Goal: Task Accomplishment & Management: Complete application form

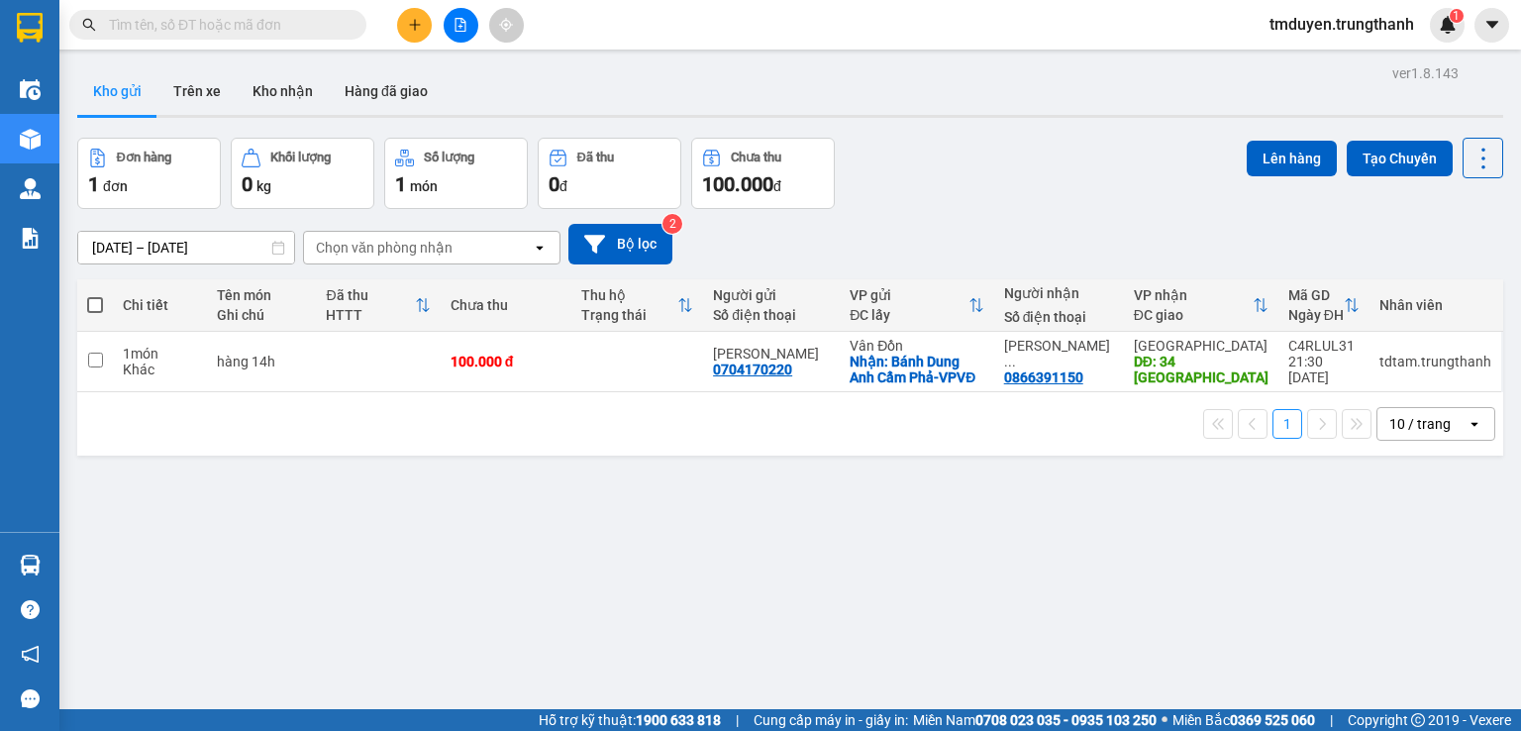
click at [416, 30] on icon "plus" at bounding box center [415, 25] width 14 height 14
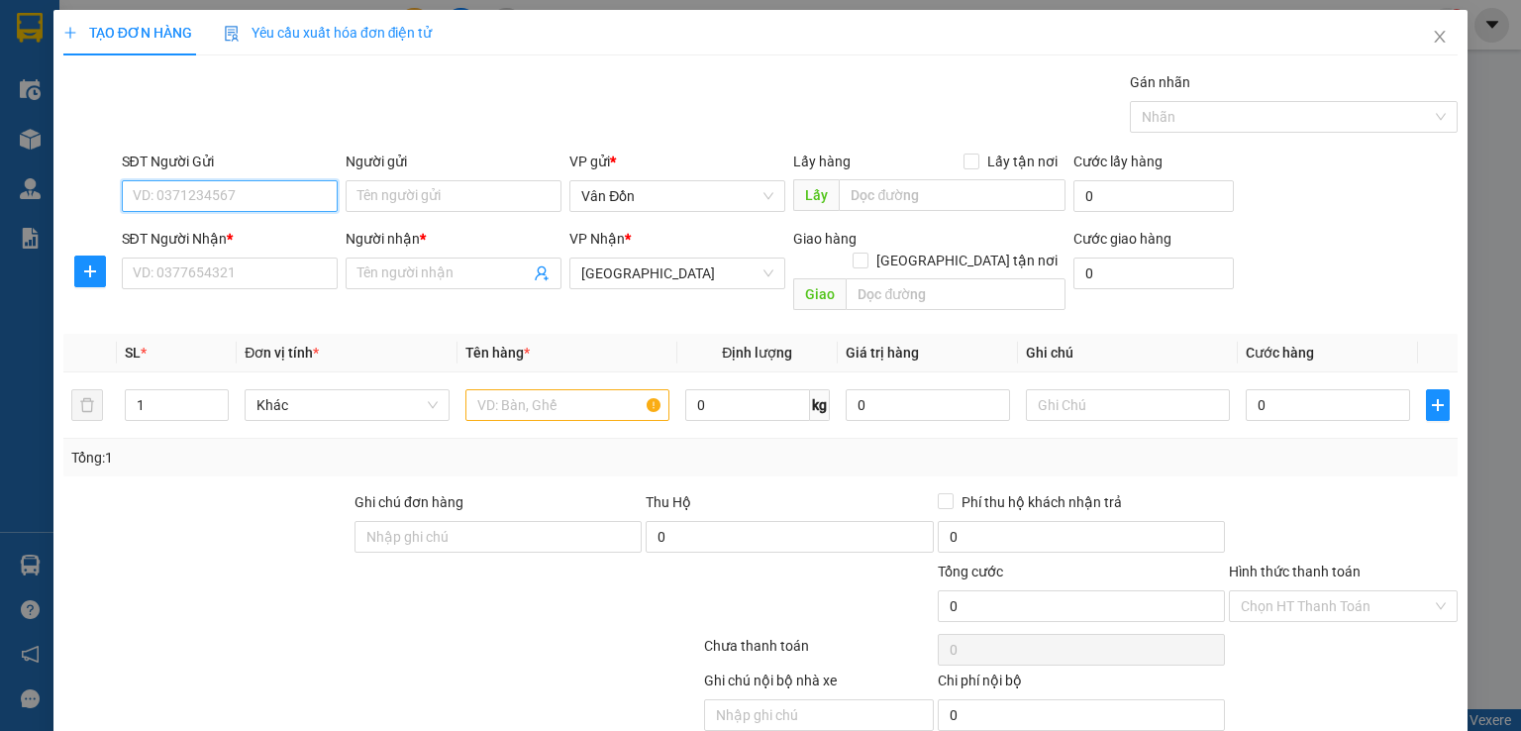
paste input "0972828454"
type input "0972828454"
click at [264, 269] on input "SĐT Người Nhận *" at bounding box center [230, 273] width 216 height 32
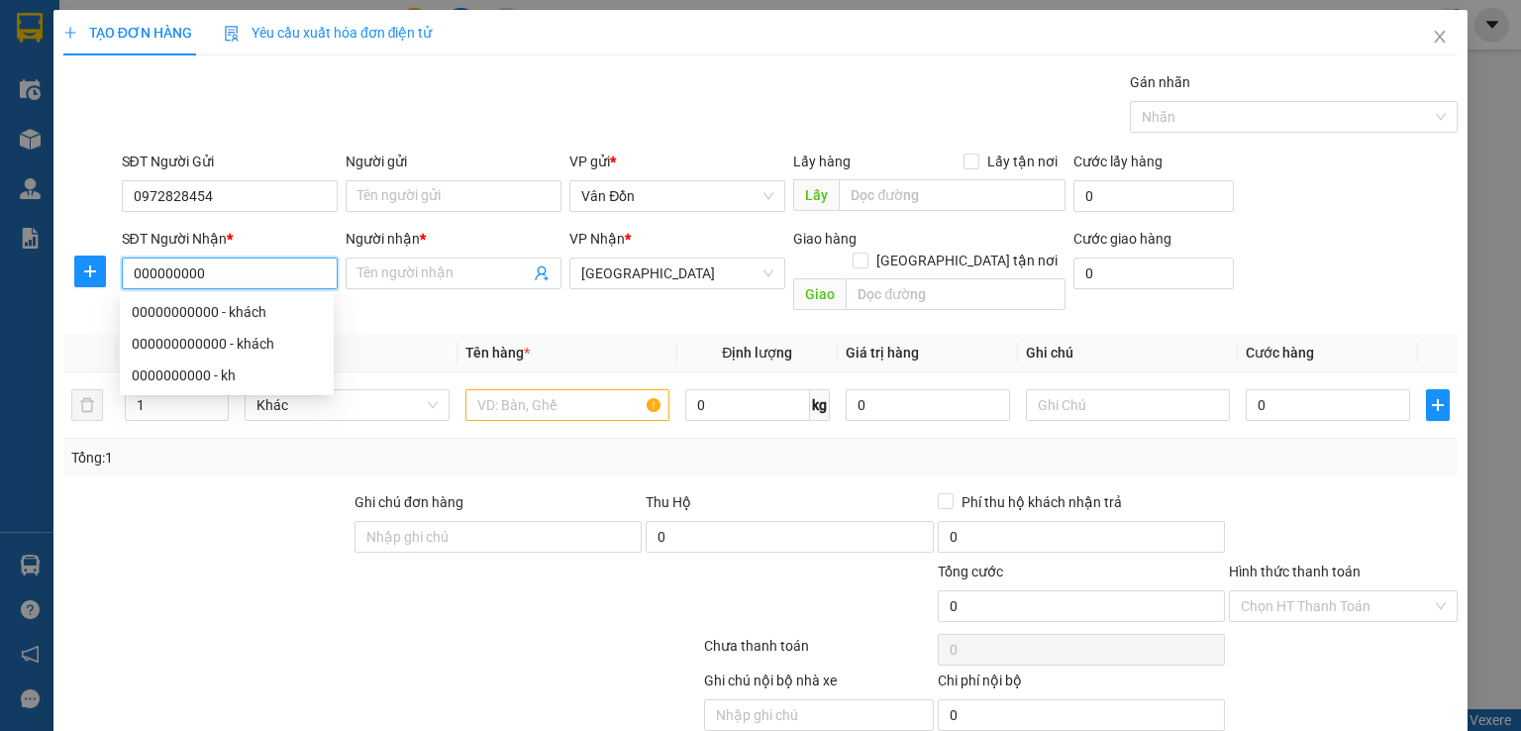
type input "000000000"
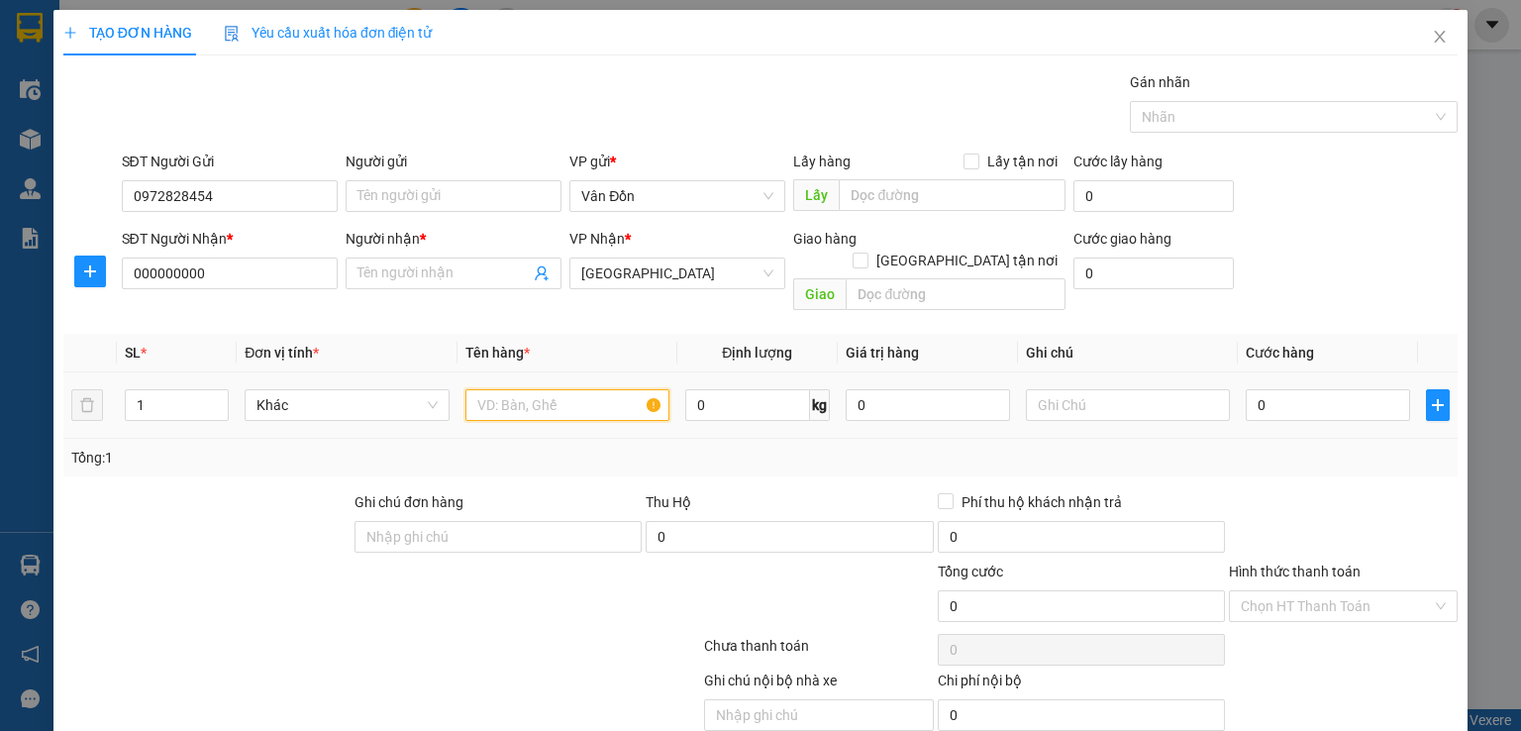
click at [559, 391] on input "text" at bounding box center [567, 405] width 204 height 32
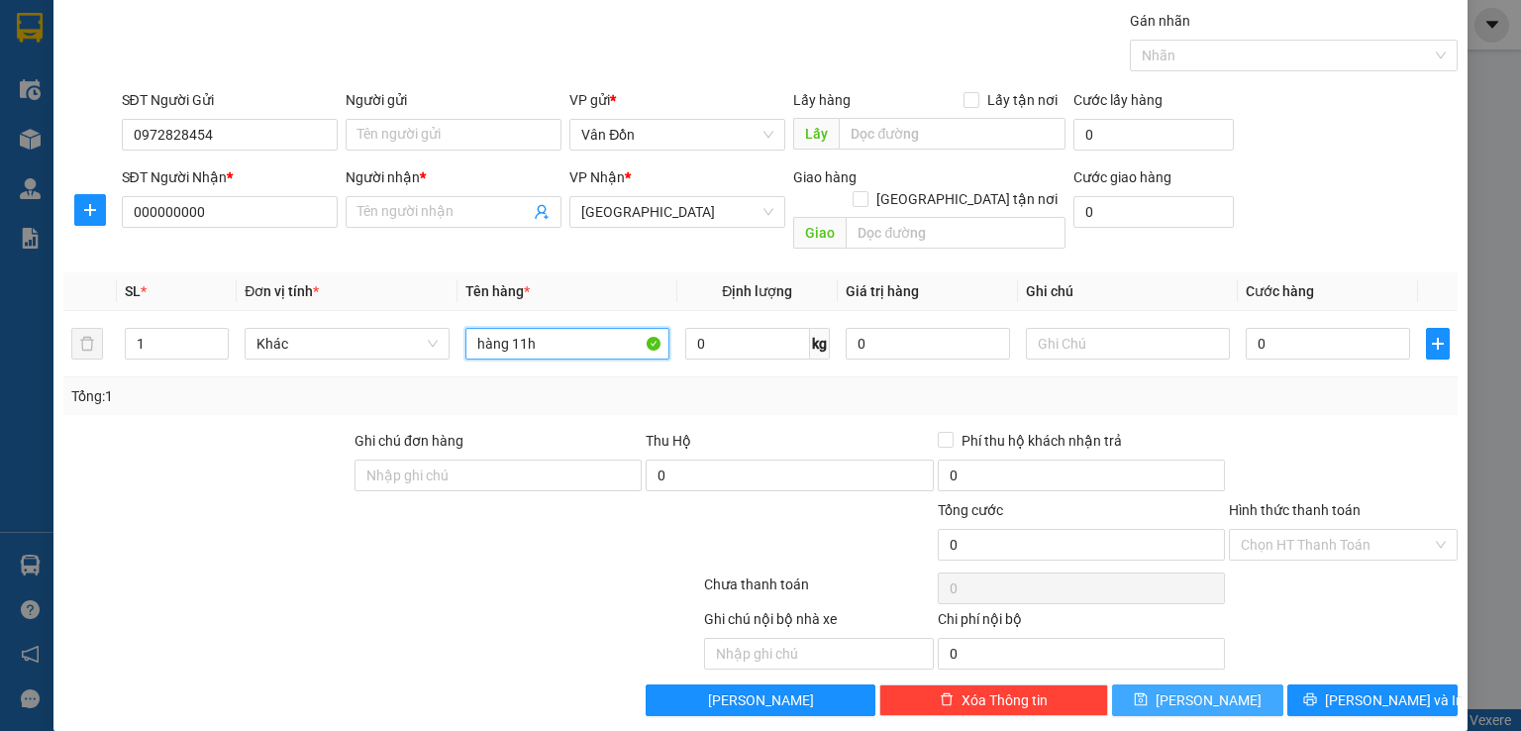
type input "hàng 11h"
click at [1188, 689] on span "[PERSON_NAME]" at bounding box center [1208, 700] width 106 height 22
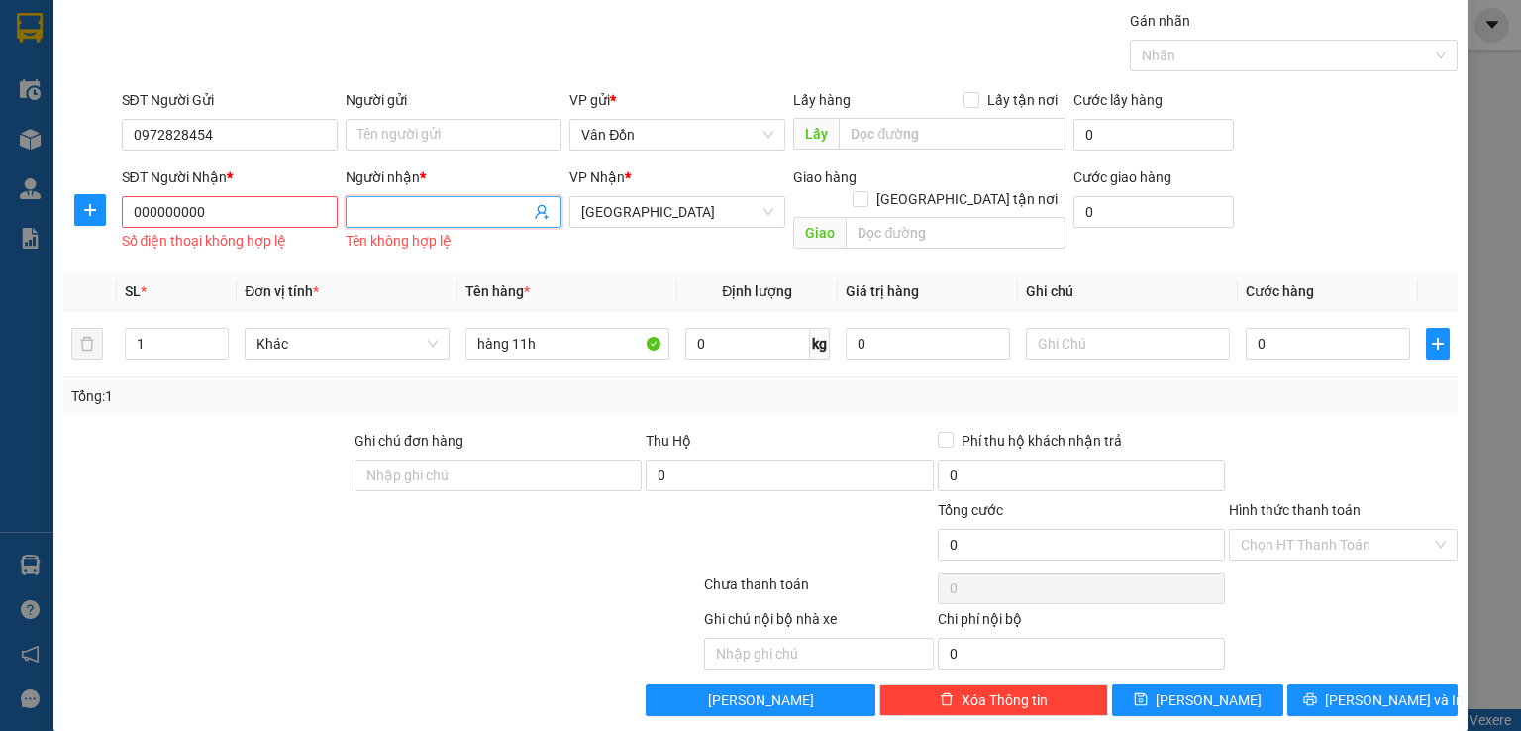
click at [399, 218] on input "Người nhận *" at bounding box center [443, 212] width 172 height 22
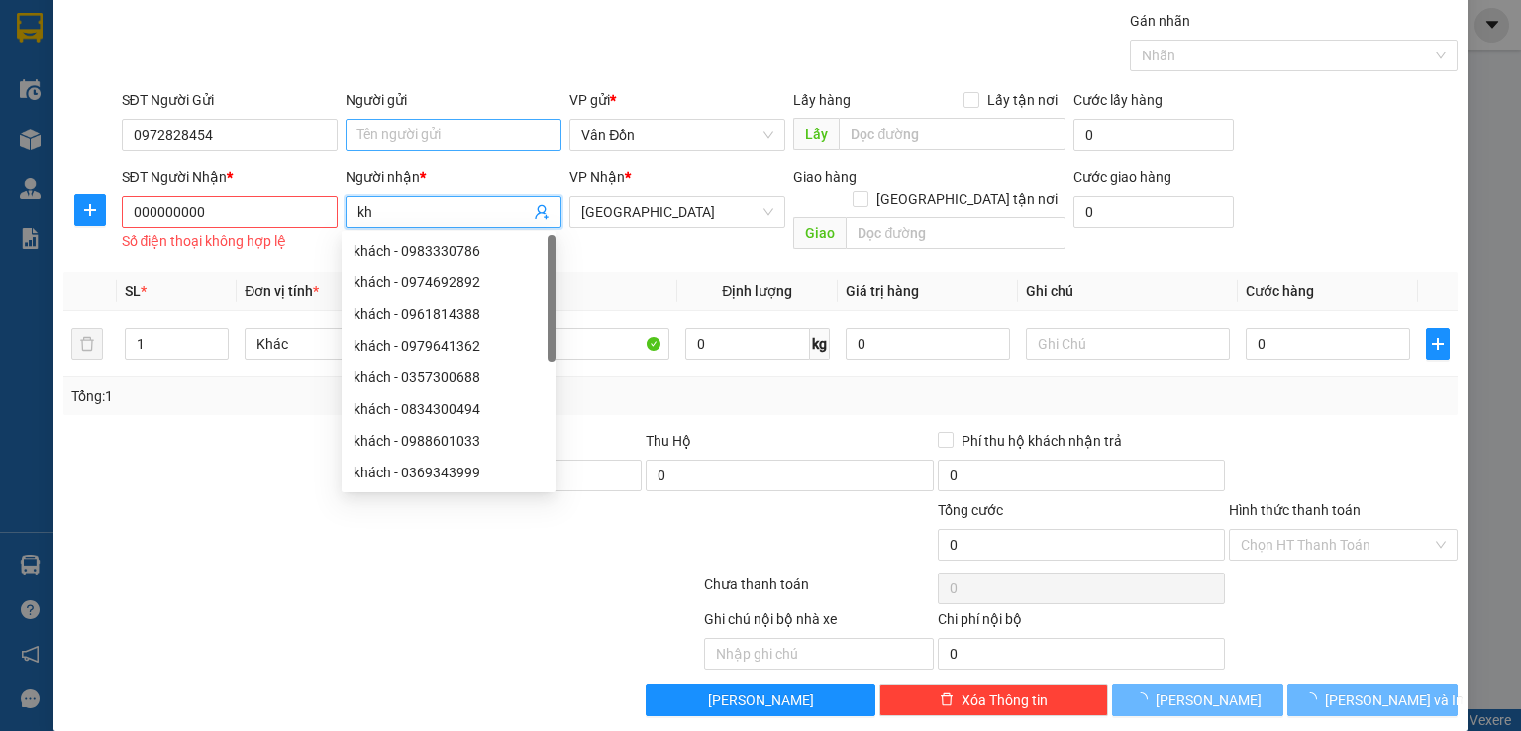
type input "kh"
click at [413, 132] on input "Người gửi" at bounding box center [454, 135] width 216 height 32
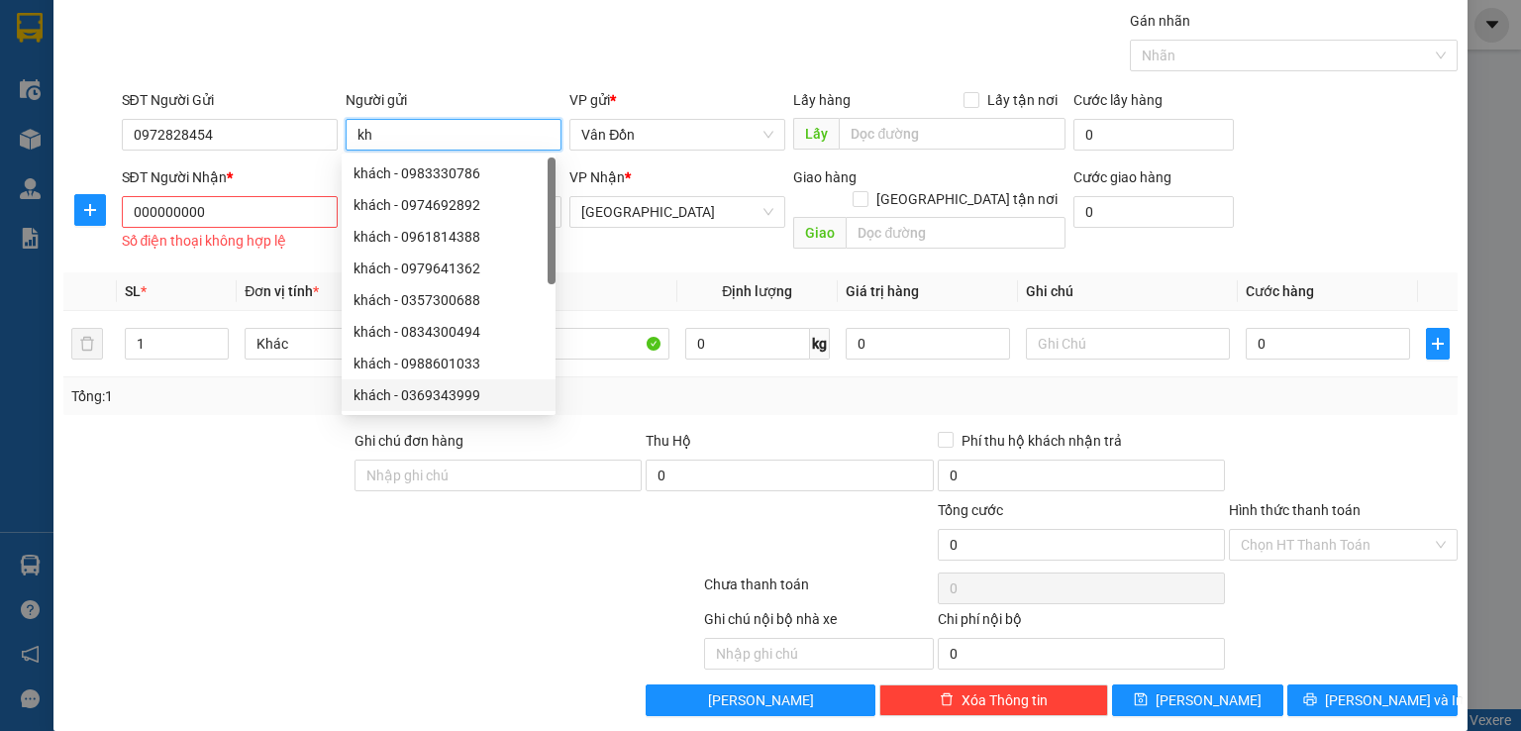
type input "kh"
click at [376, 526] on div at bounding box center [265, 533] width 408 height 69
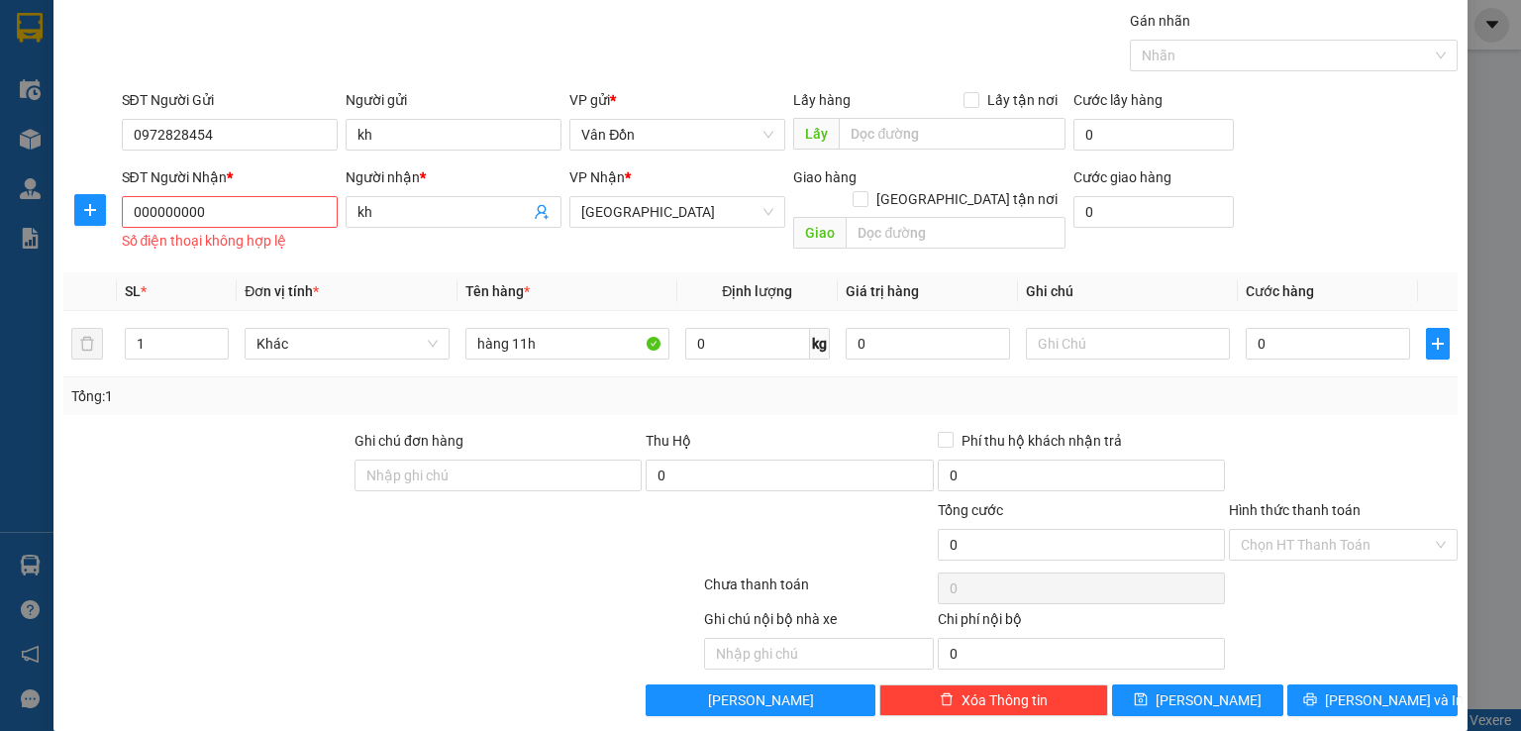
scroll to position [80, 0]
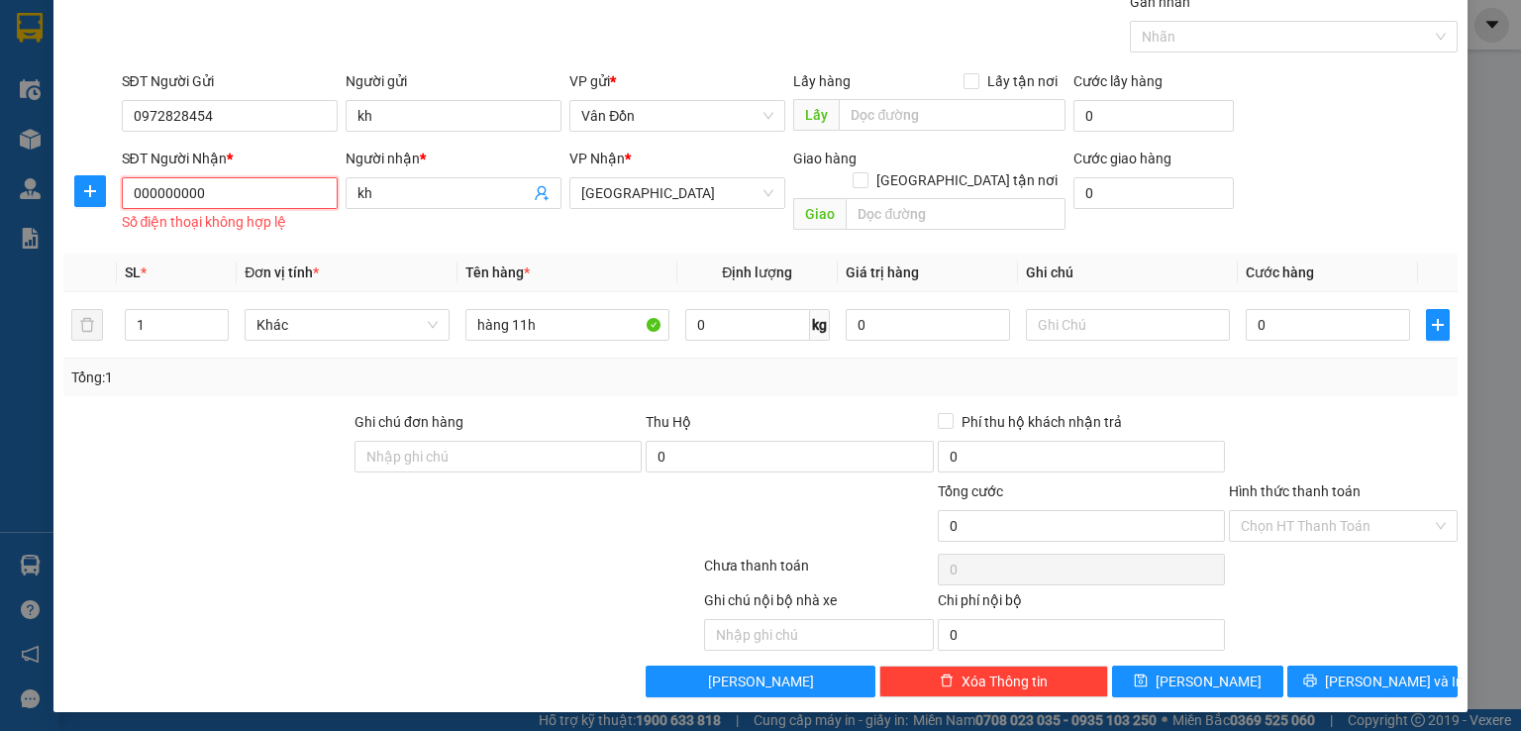
click at [269, 202] on input "000000000" at bounding box center [230, 193] width 216 height 32
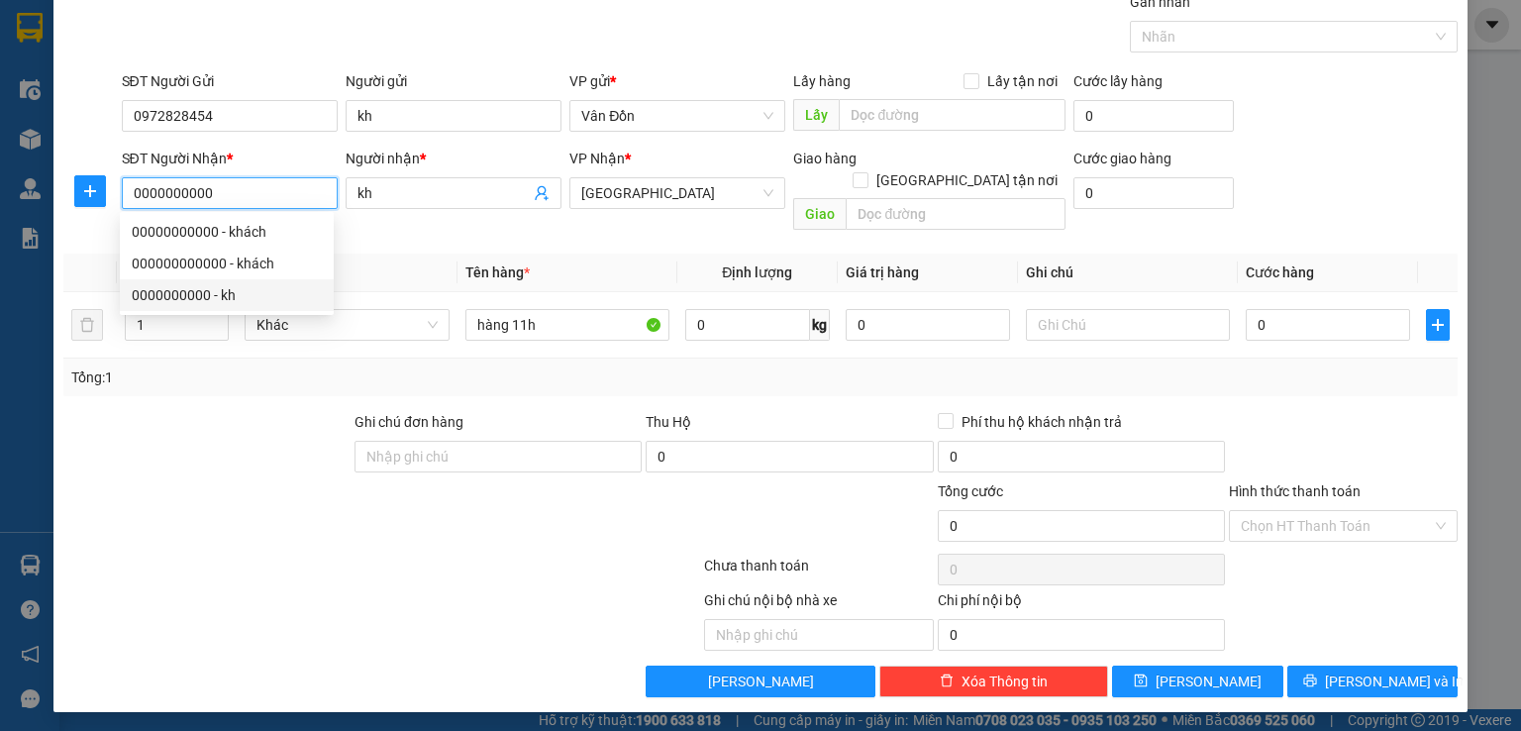
type input "00000000000"
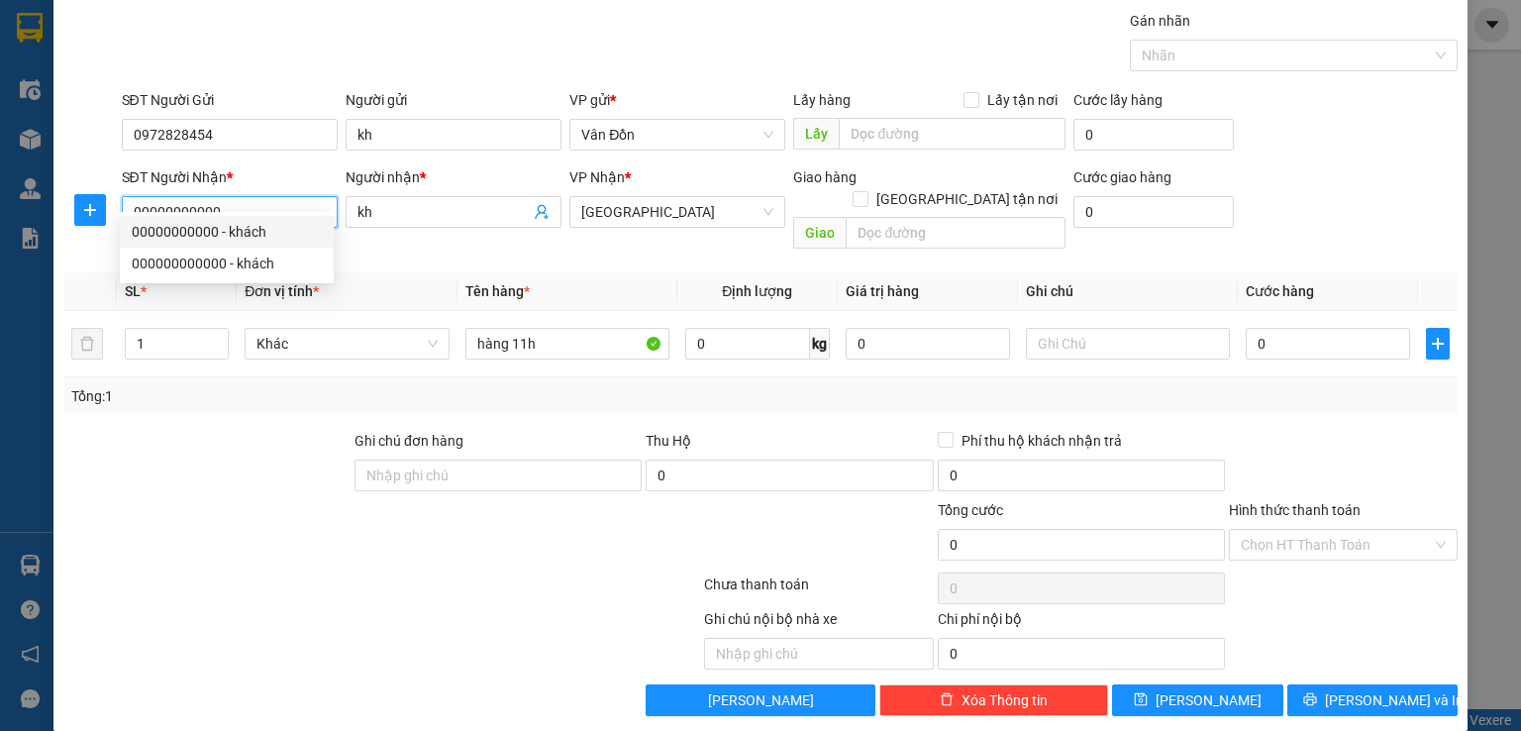
click at [216, 226] on div "00000000000 - khách" at bounding box center [227, 232] width 190 height 22
type input "khách"
type input "00000000000"
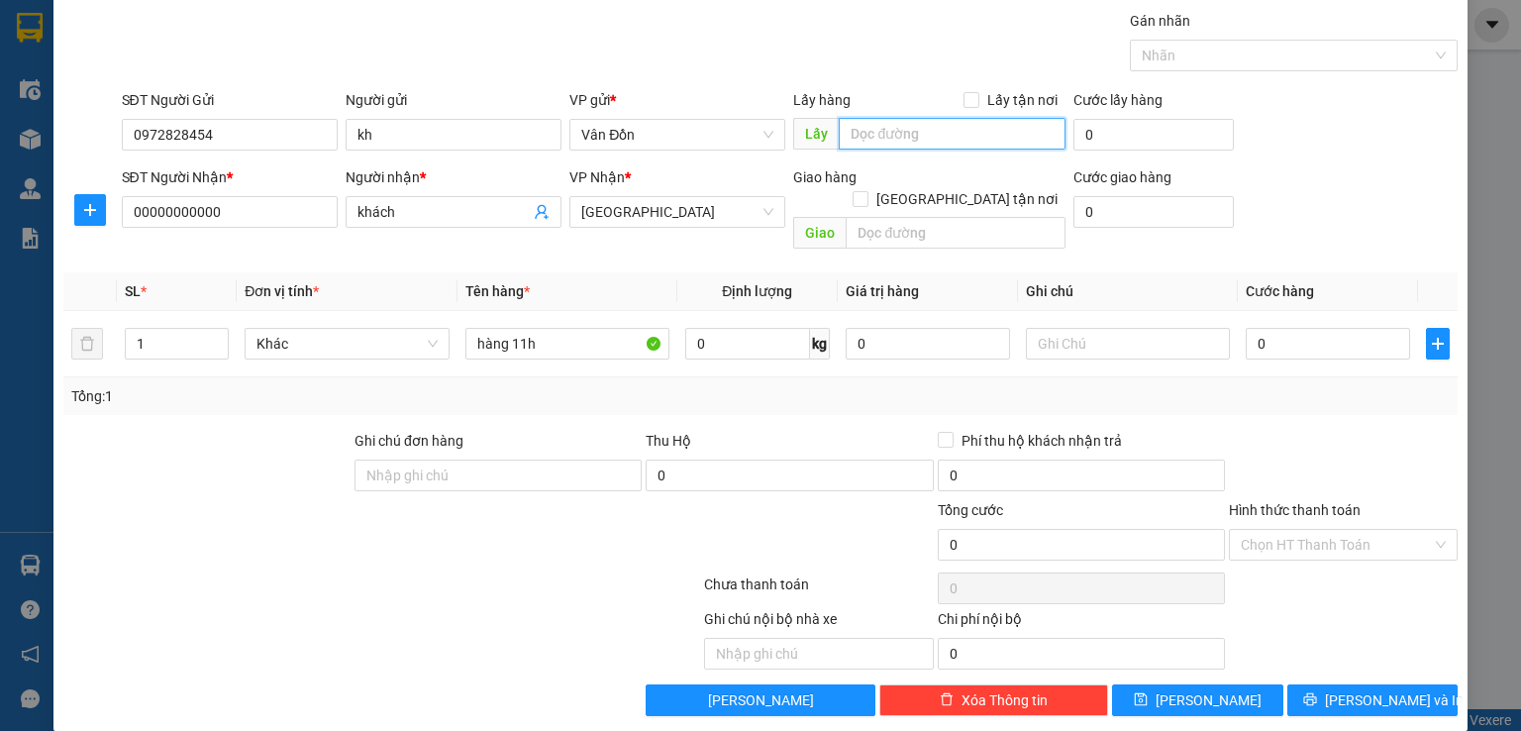
click at [909, 134] on input "text" at bounding box center [952, 134] width 227 height 32
click at [963, 97] on input "Lấy tận nơi" at bounding box center [970, 99] width 14 height 14
checkbox input "true"
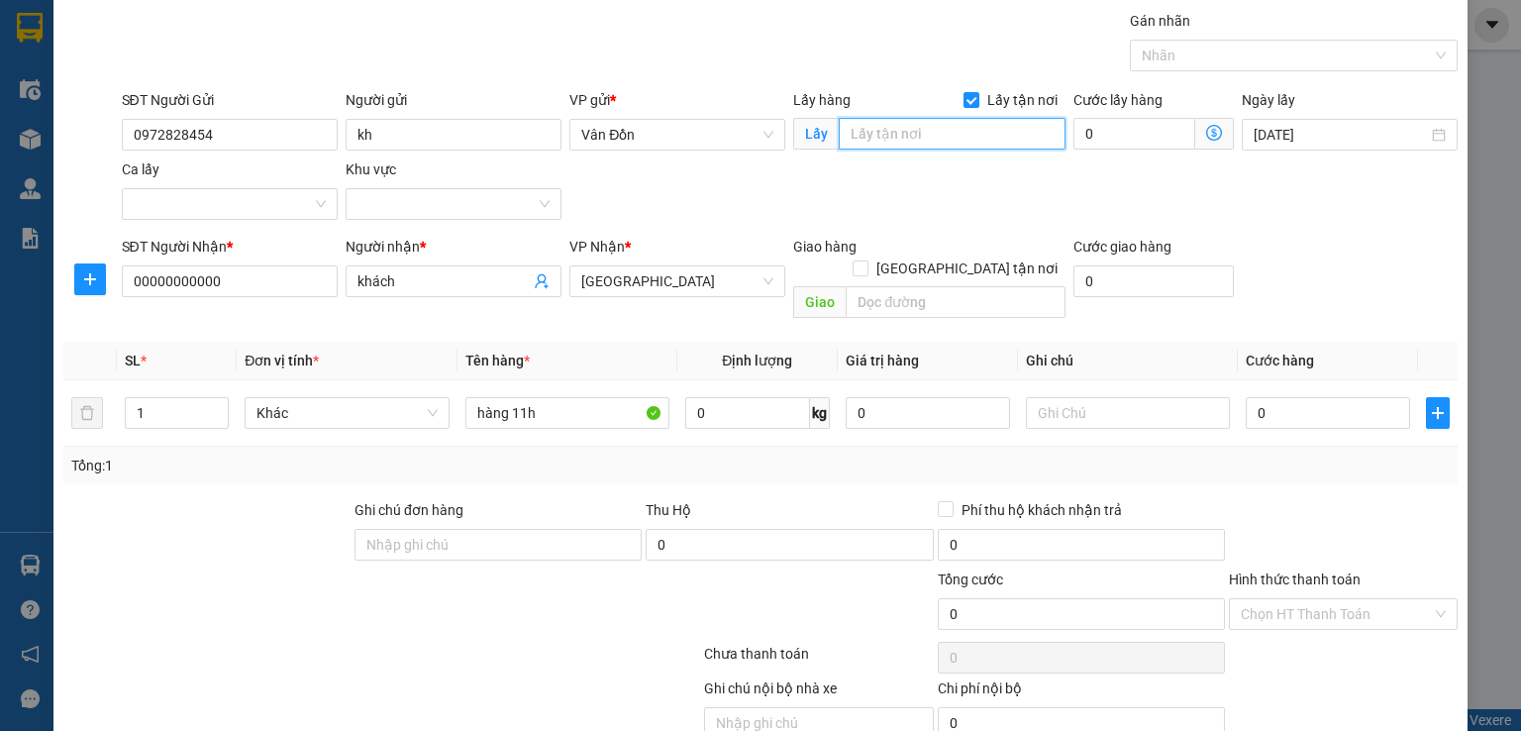
click at [953, 130] on input "text" at bounding box center [952, 134] width 227 height 32
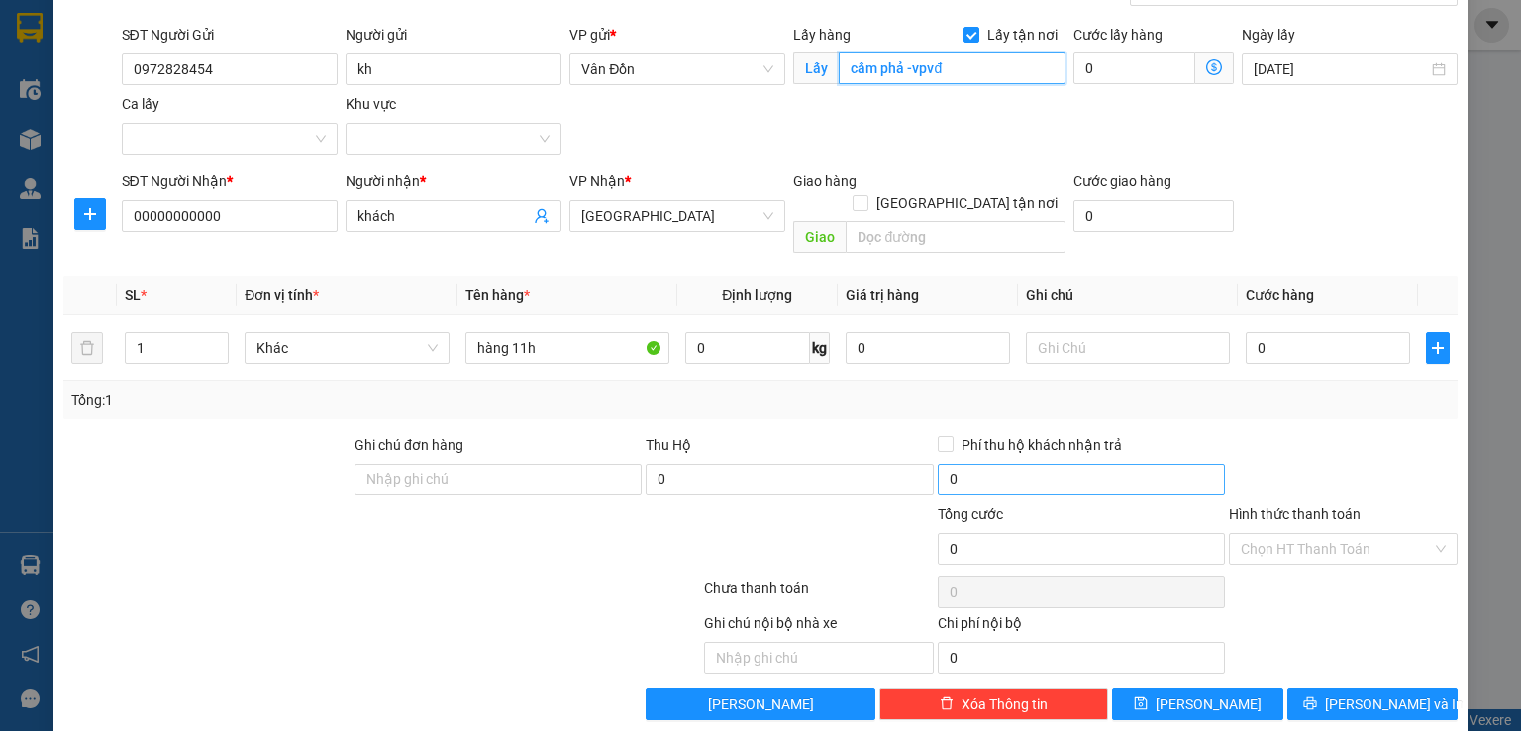
scroll to position [131, 0]
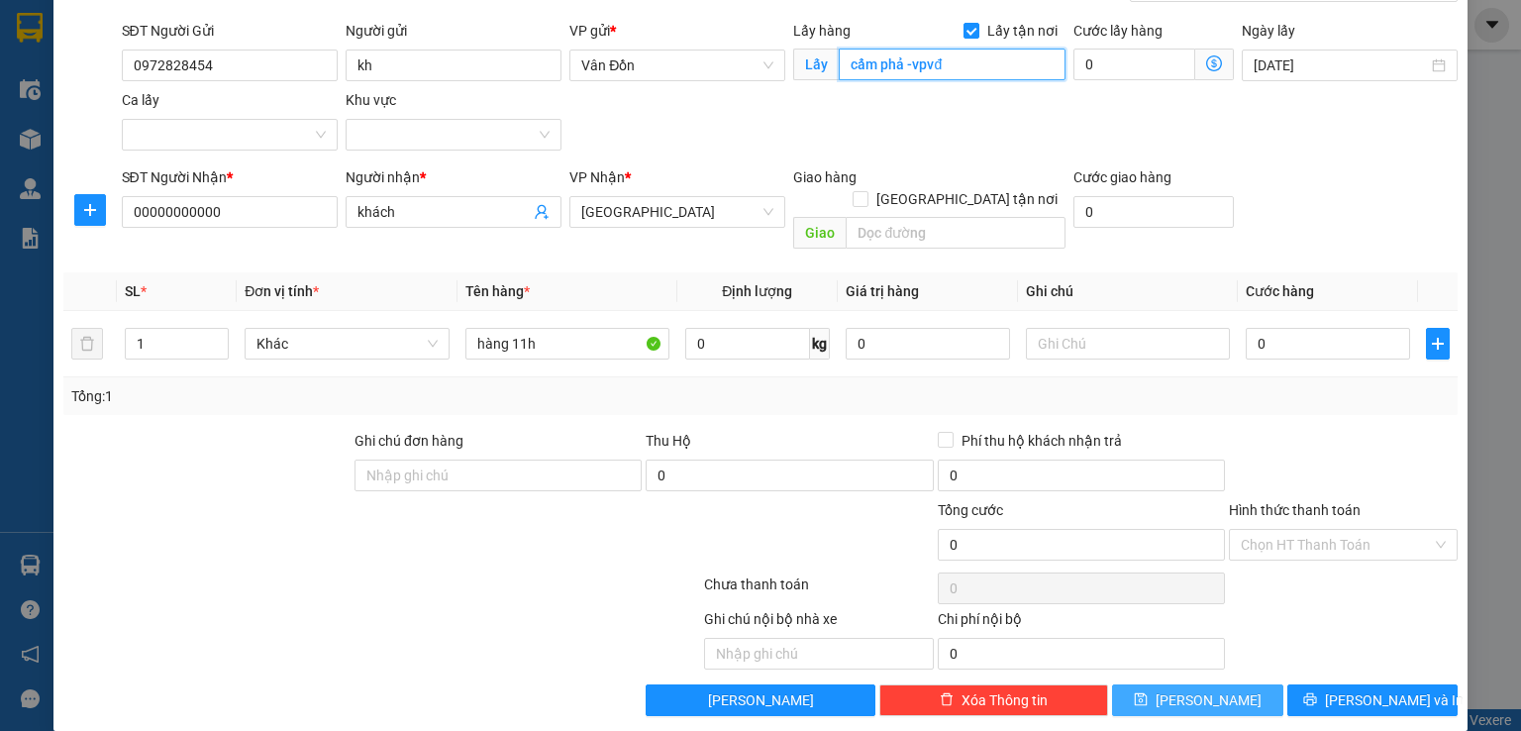
type input "cẩm phả -vpvđ"
click at [1183, 684] on button "[PERSON_NAME]" at bounding box center [1197, 700] width 171 height 32
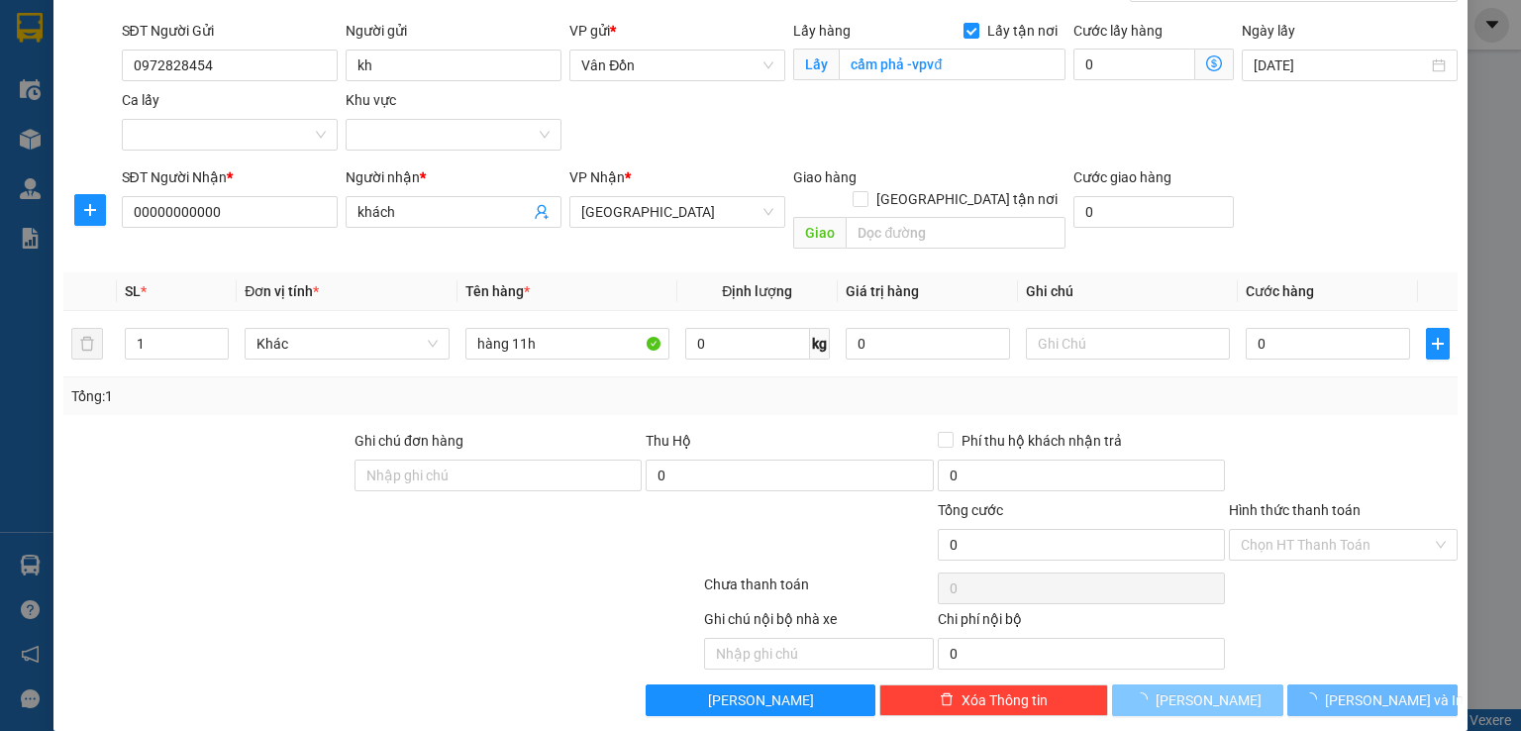
checkbox input "false"
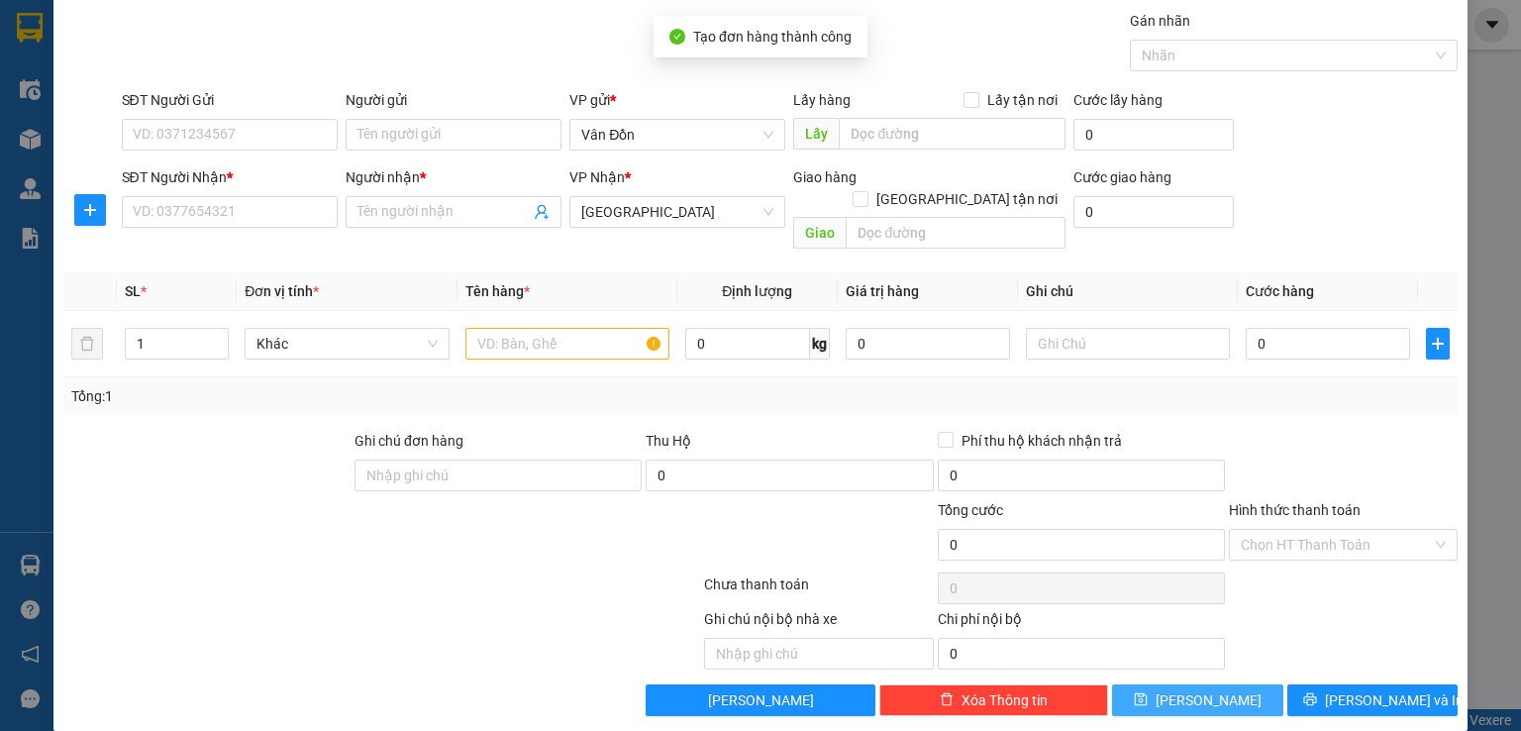
scroll to position [0, 0]
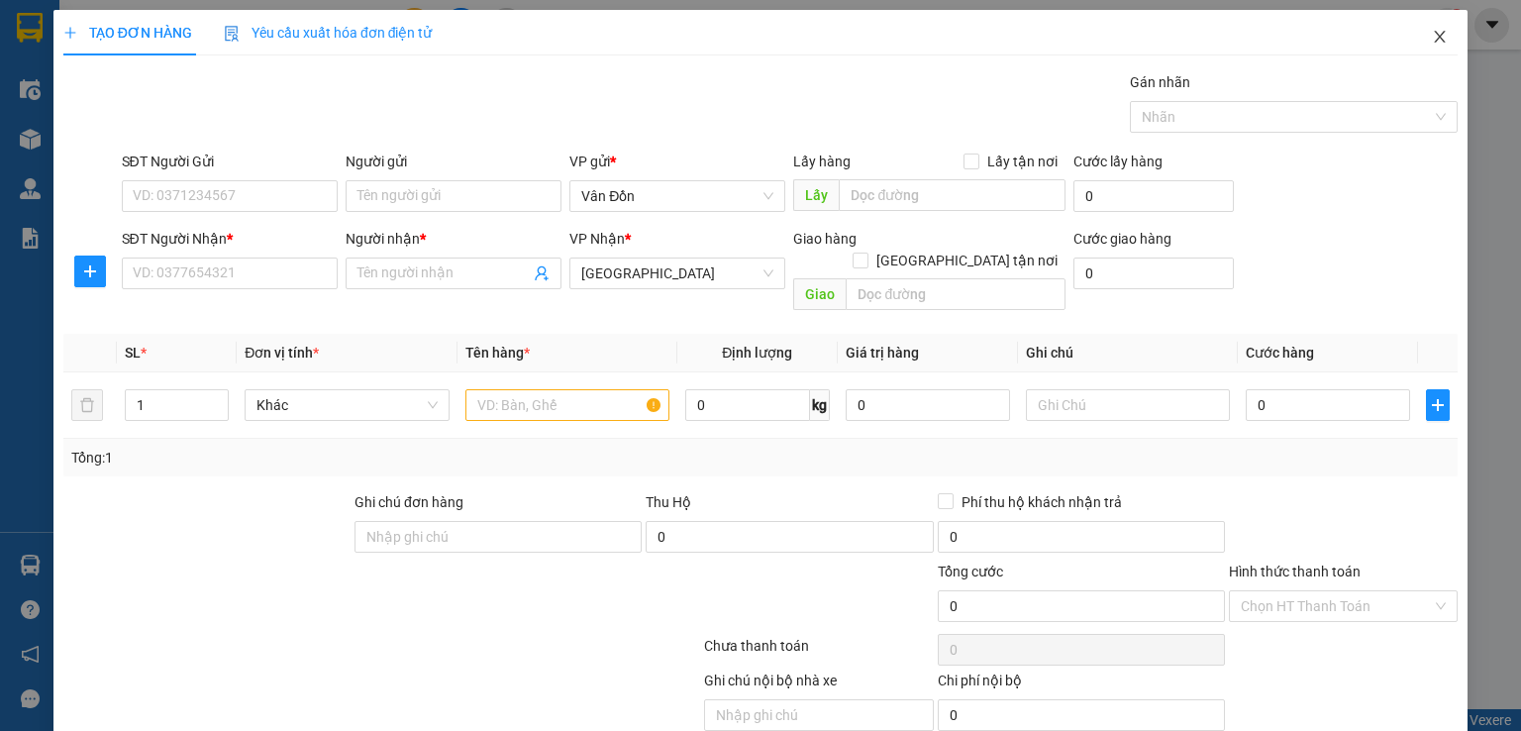
click at [1435, 42] on icon "close" at bounding box center [1440, 37] width 11 height 12
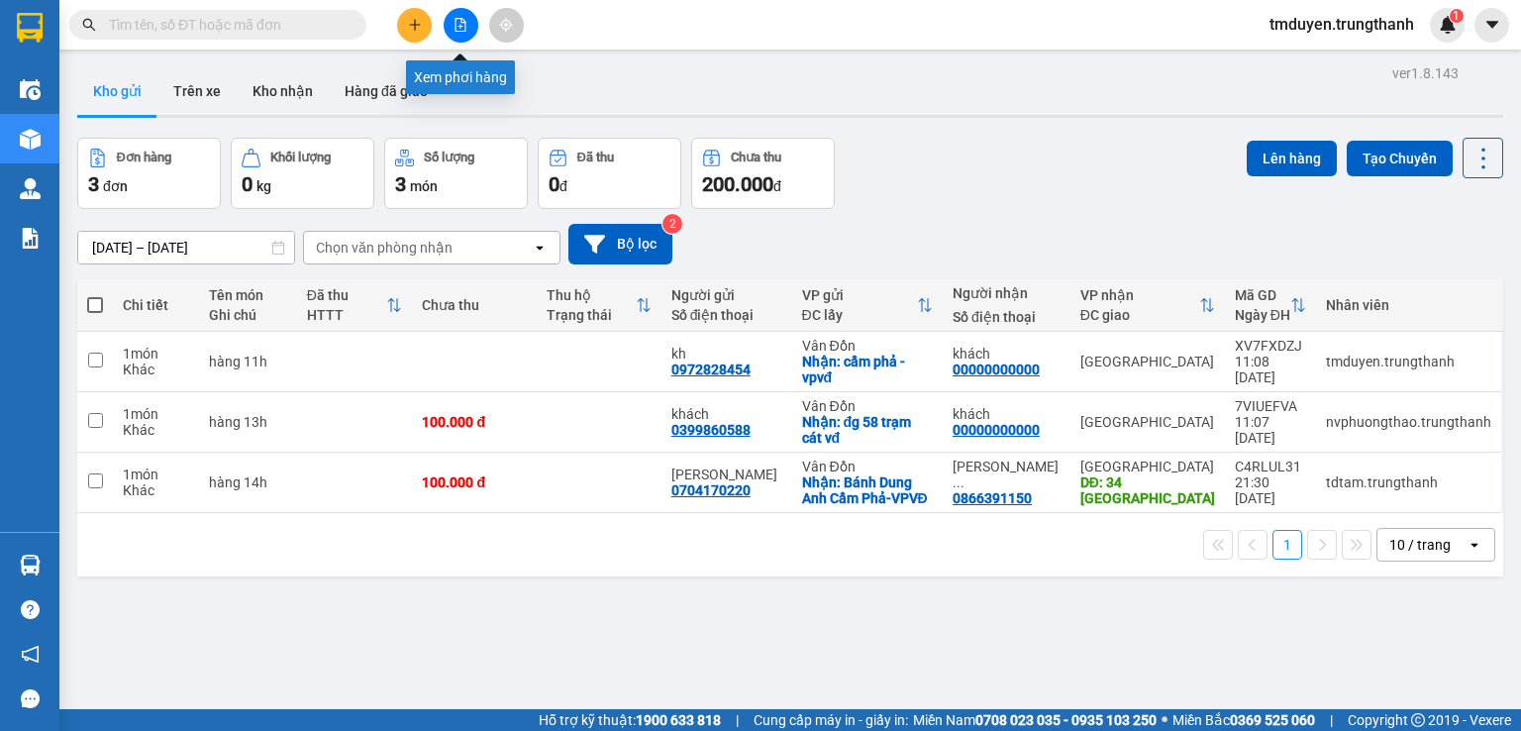
click at [417, 15] on button at bounding box center [414, 25] width 35 height 35
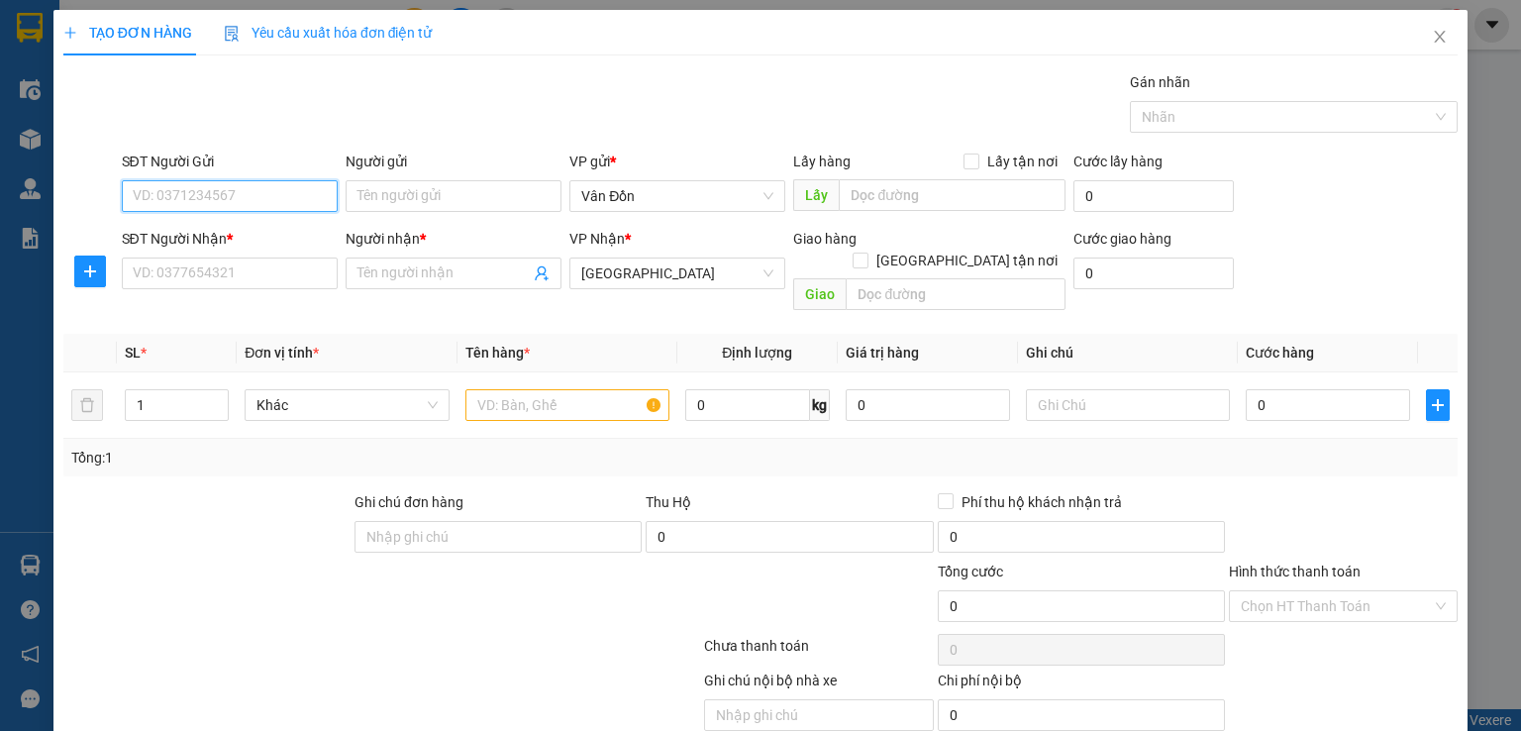
paste input "0397574241"
drag, startPoint x: 141, startPoint y: 207, endPoint x: 107, endPoint y: 204, distance: 33.8
click at [107, 204] on div "SĐT Người Gửi 0397574241 0397574241 Người gửi Tên người gửi VP gửi * Vân Đồn Lấ…" at bounding box center [760, 184] width 1398 height 69
click at [132, 204] on input "0397574241" at bounding box center [230, 196] width 216 height 32
drag, startPoint x: 139, startPoint y: 204, endPoint x: 122, endPoint y: 203, distance: 16.9
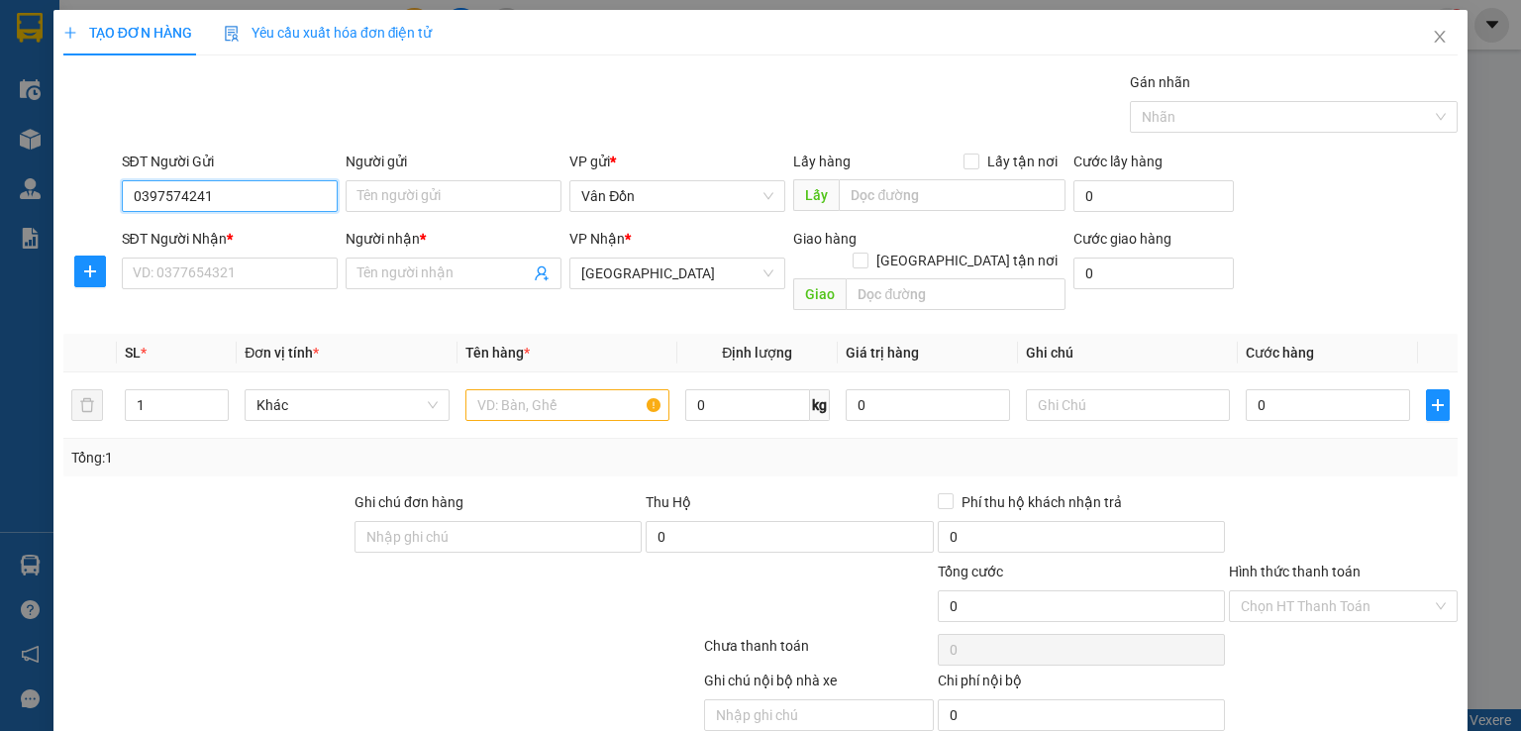
click at [122, 203] on input "0397574241" at bounding box center [230, 196] width 216 height 32
type input "0397574241"
click at [250, 282] on input "SĐT Người Nhận *" at bounding box center [230, 273] width 216 height 32
click at [412, 200] on input "Người gửi" at bounding box center [454, 196] width 216 height 32
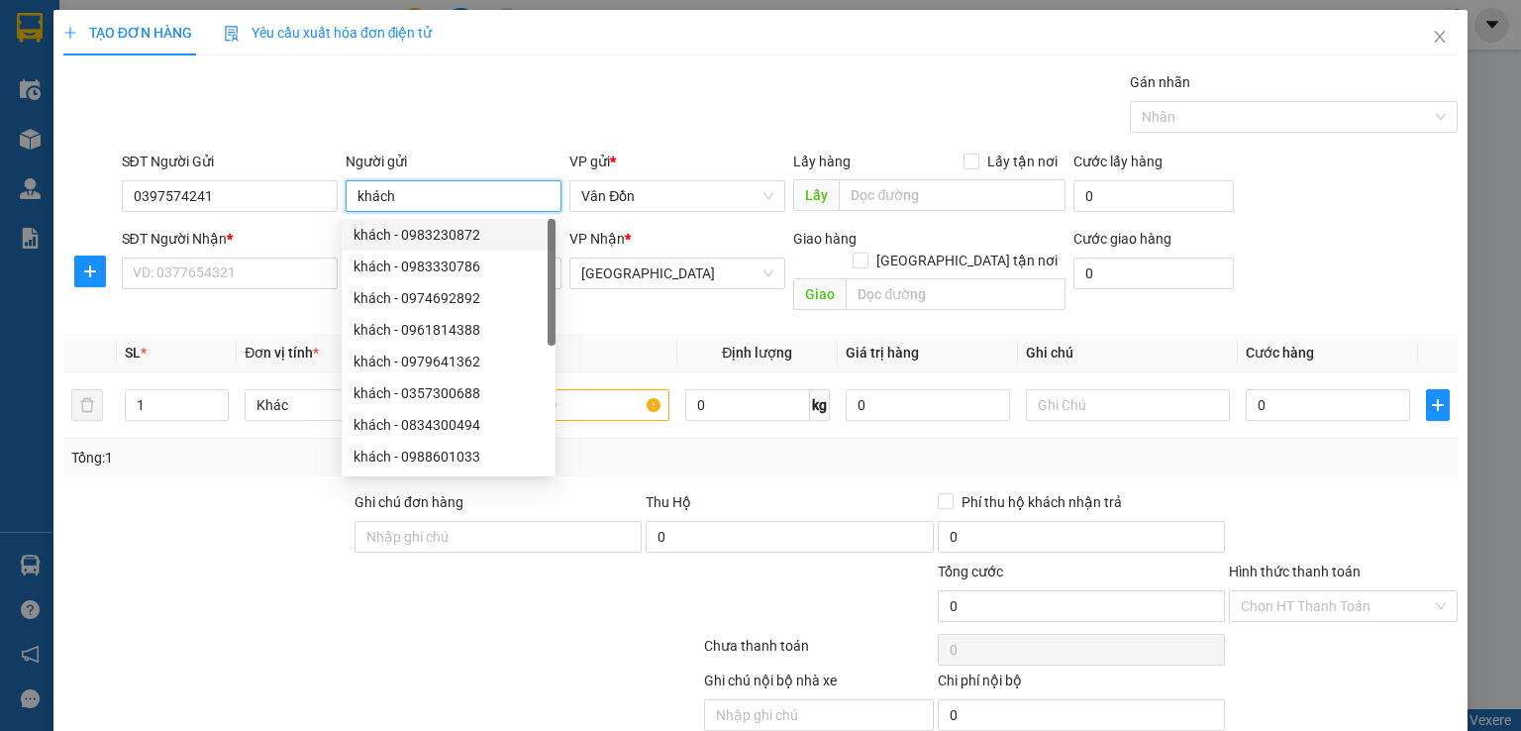
type input "khách"
click at [951, 212] on div "Lấy hàng Lấy tận nơi Lấy" at bounding box center [929, 184] width 272 height 69
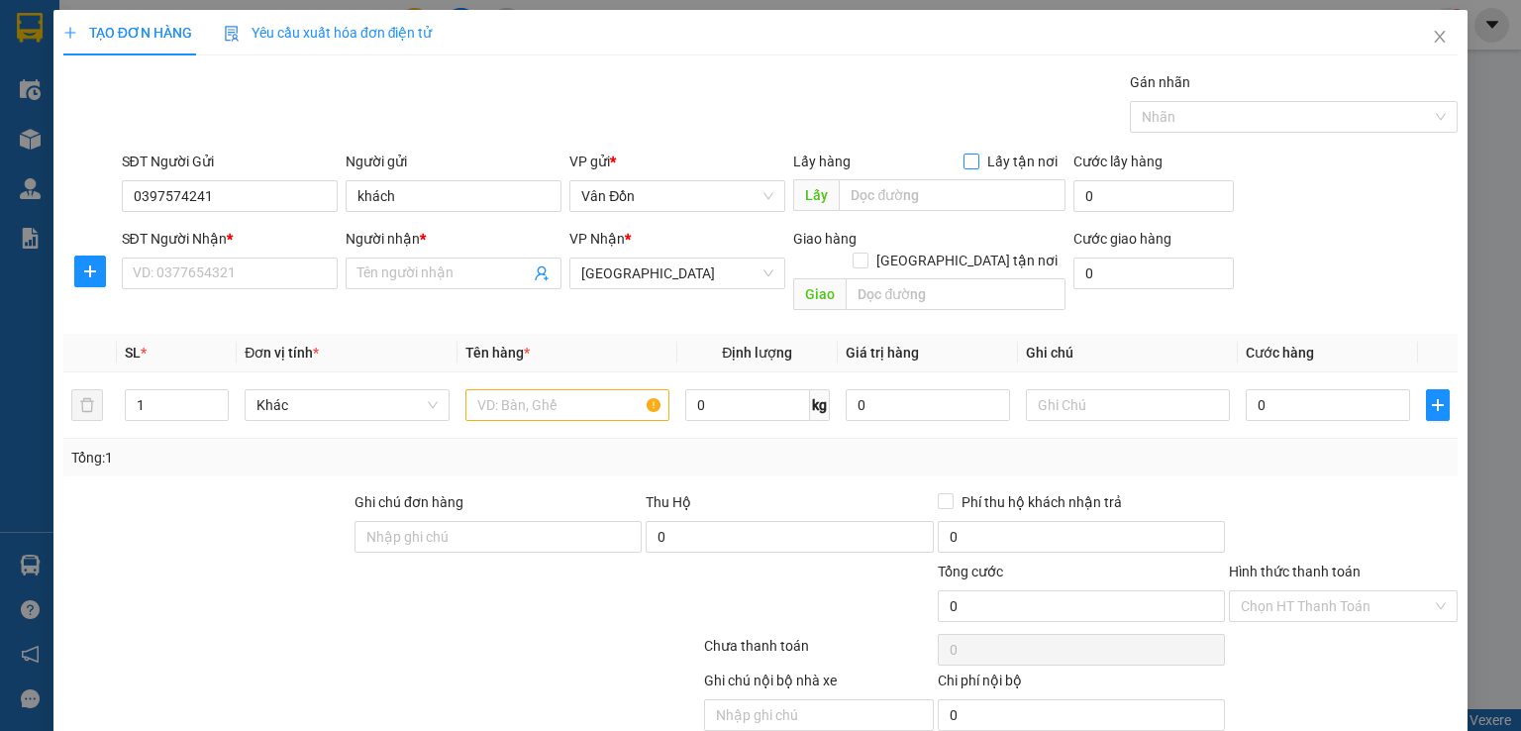
click at [979, 158] on span "Lấy tận nơi" at bounding box center [1022, 161] width 86 height 22
click at [977, 158] on input "Lấy tận nơi" at bounding box center [970, 160] width 14 height 14
checkbox input "true"
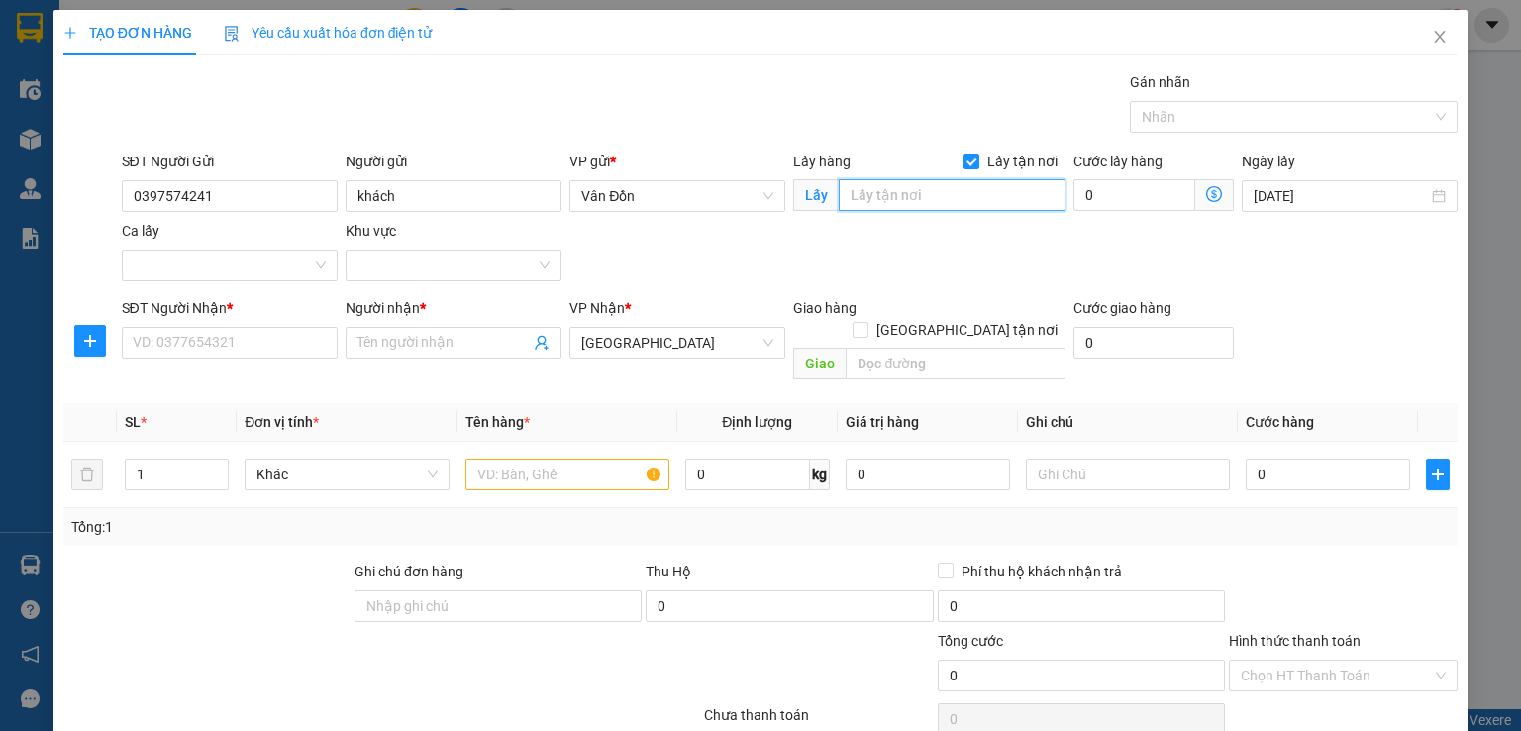
click at [943, 185] on input "text" at bounding box center [952, 195] width 227 height 32
type input "cửa ông -vpvd"
click at [246, 333] on input "SĐT Người Nhận *" at bounding box center [230, 343] width 216 height 32
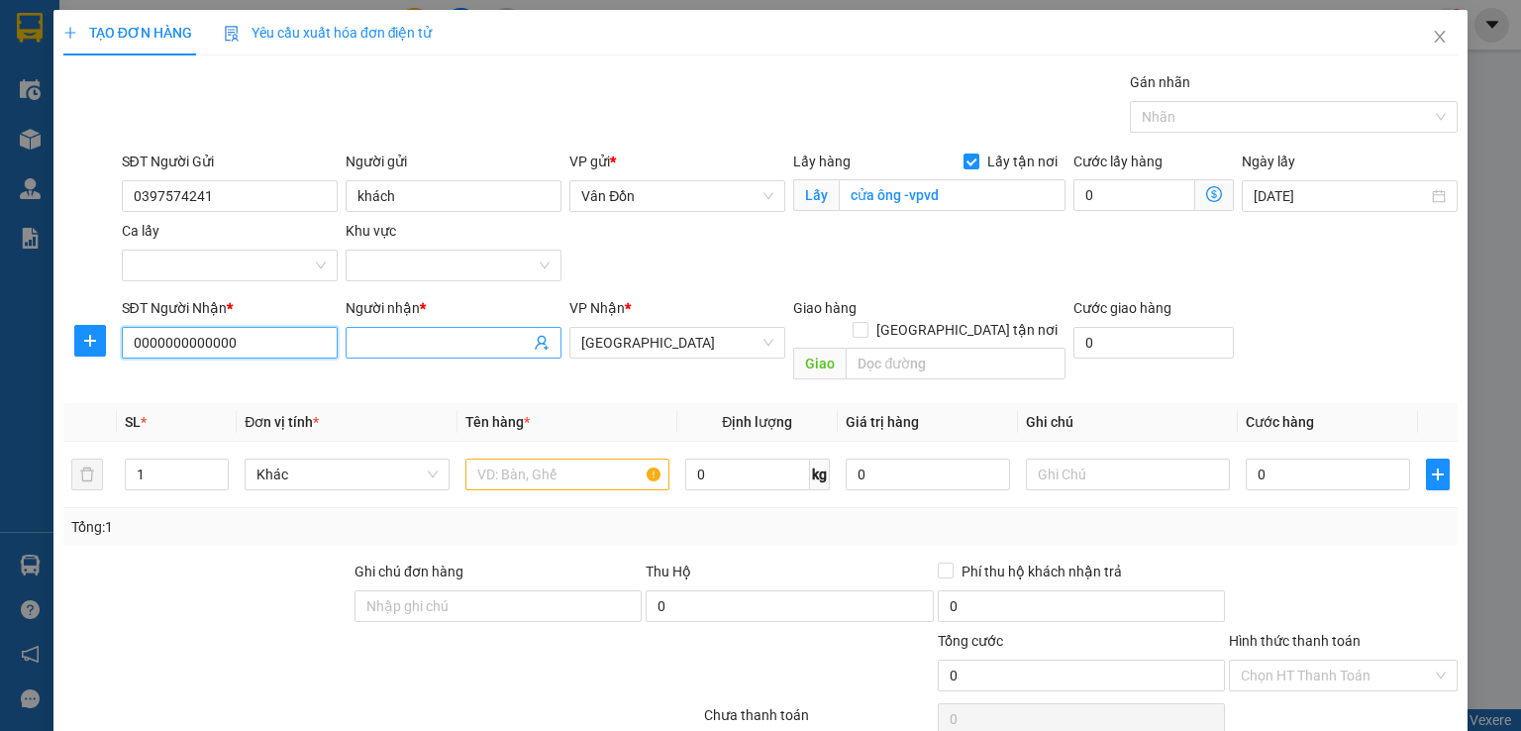
type input "0000000000000"
click at [384, 346] on input "Người nhận *" at bounding box center [443, 343] width 172 height 22
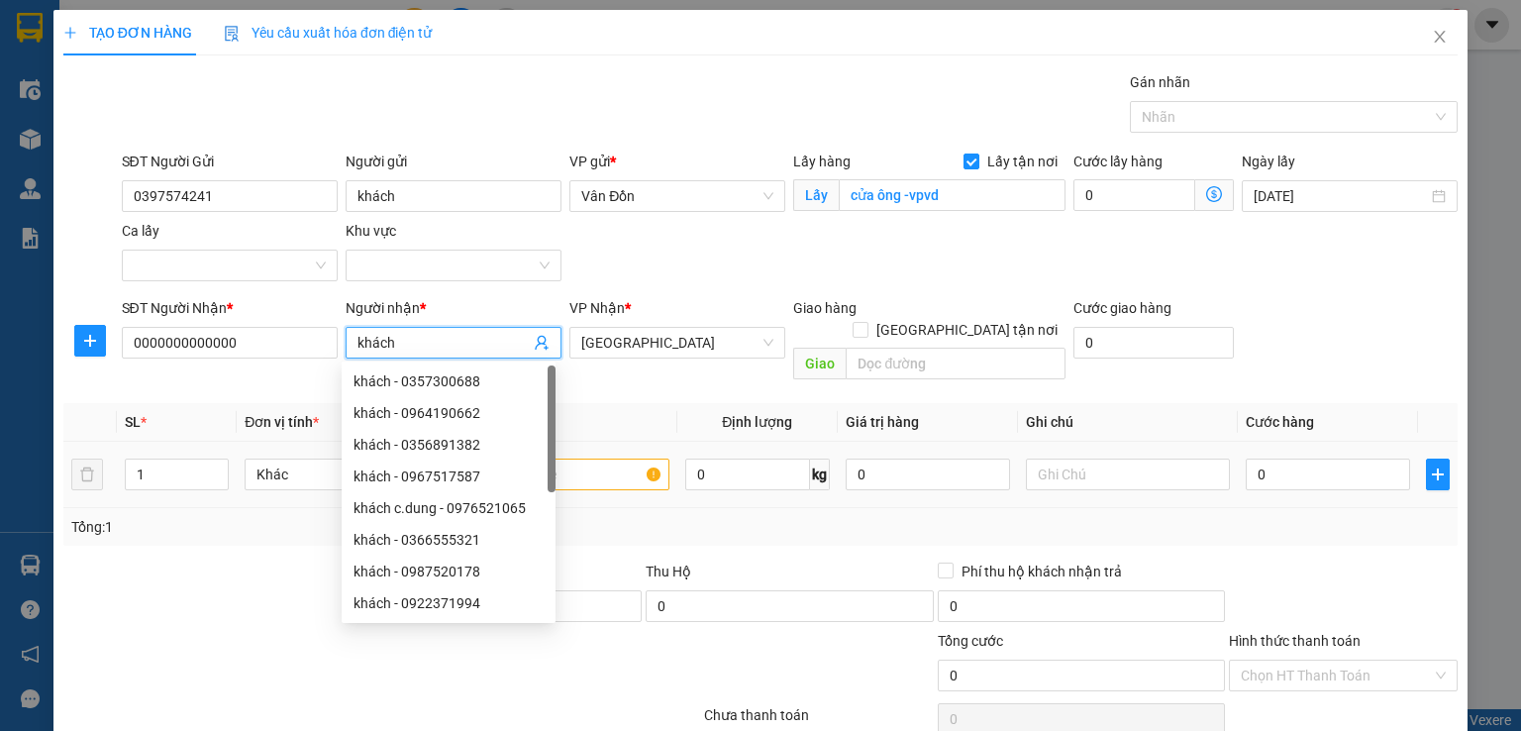
type input "khách"
click at [585, 458] on input "text" at bounding box center [567, 474] width 204 height 32
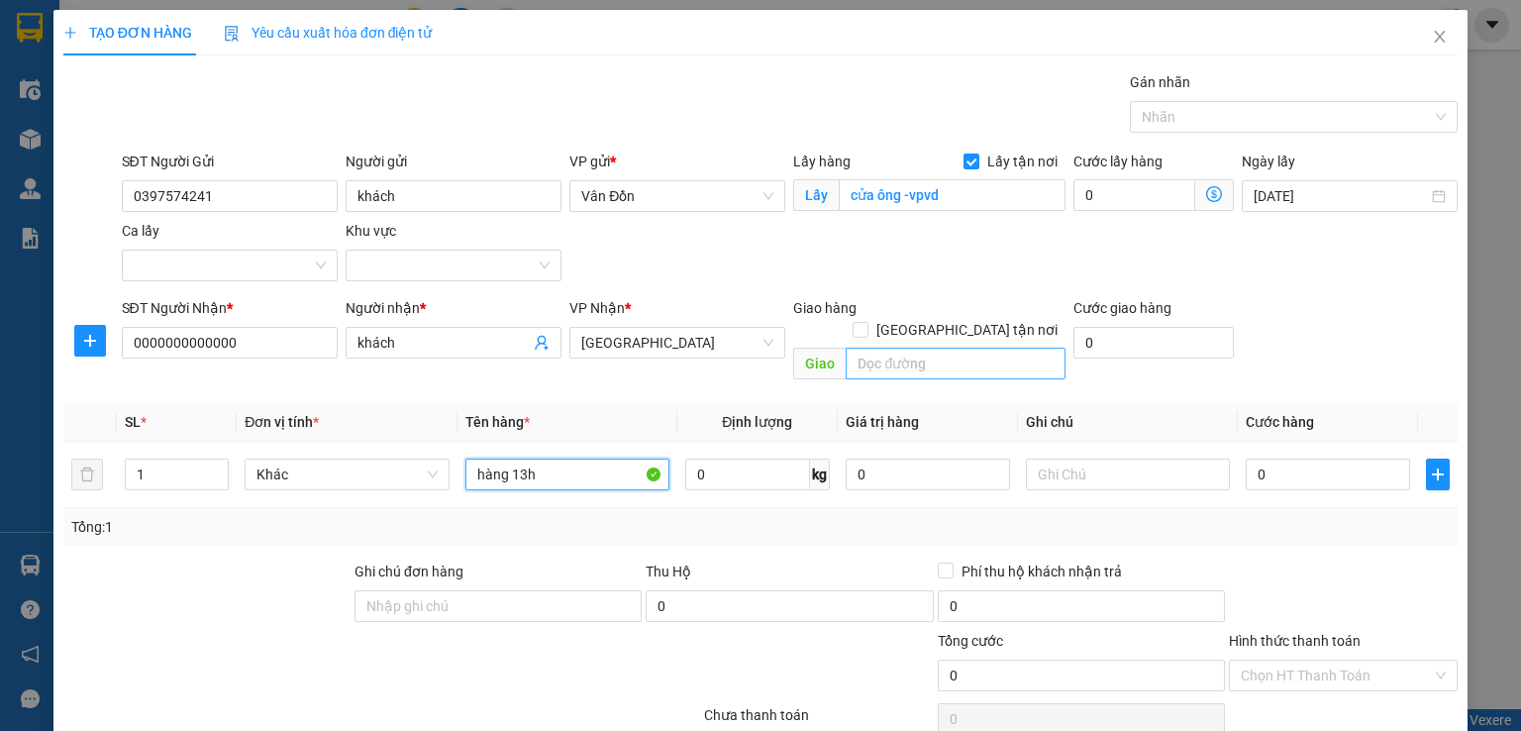
type input "hàng 13h"
click at [928, 348] on input "text" at bounding box center [956, 364] width 220 height 32
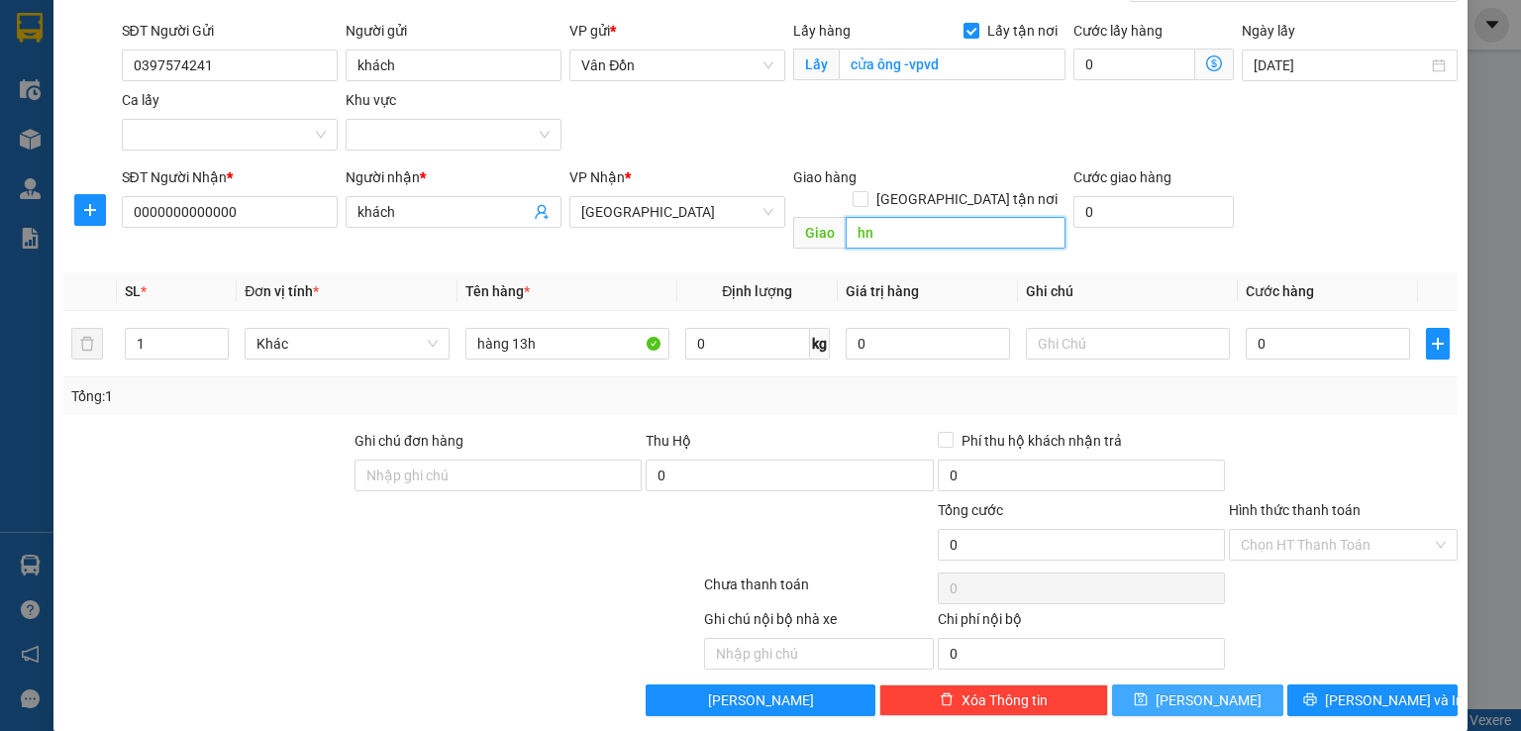
type input "hn"
click at [1148, 692] on icon "save" at bounding box center [1141, 699] width 14 height 14
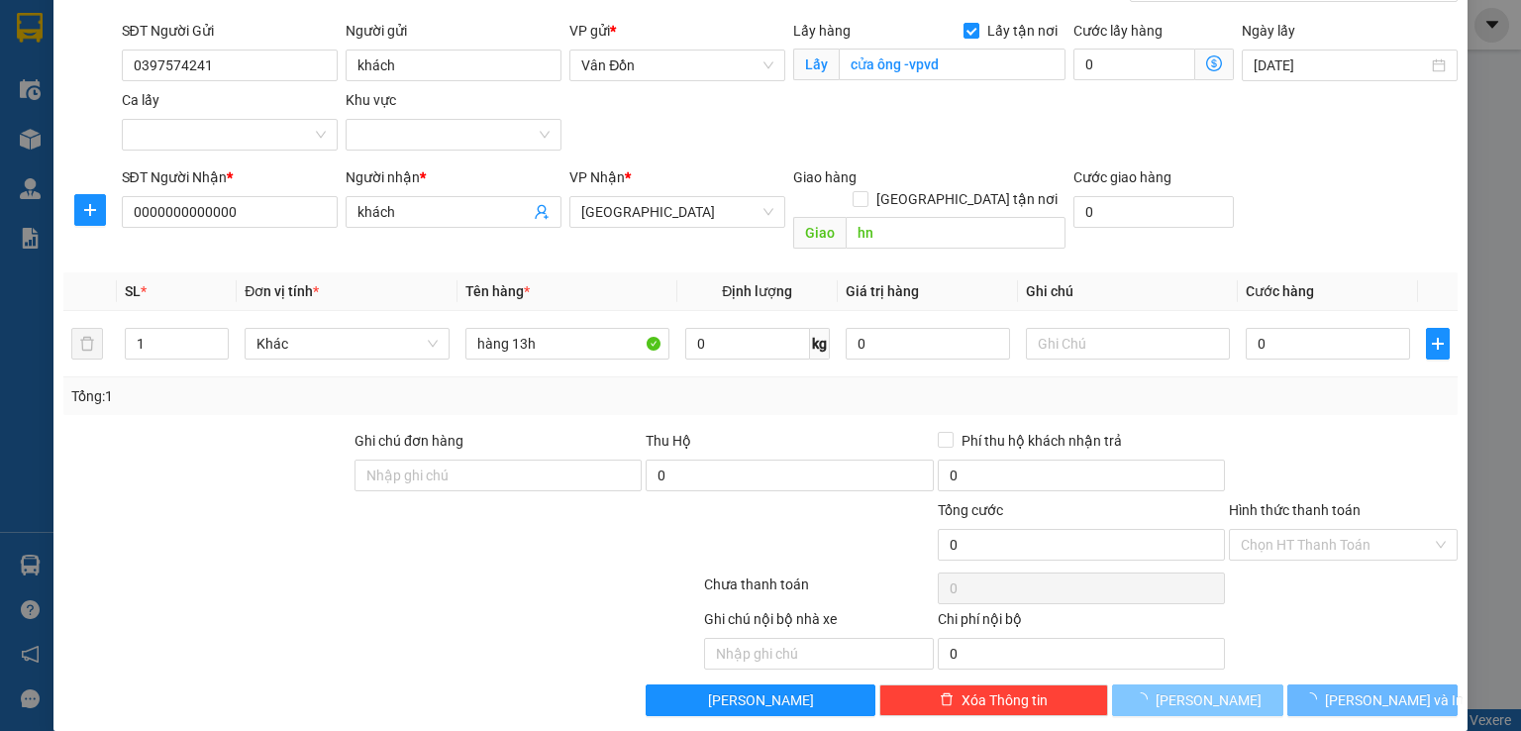
checkbox input "false"
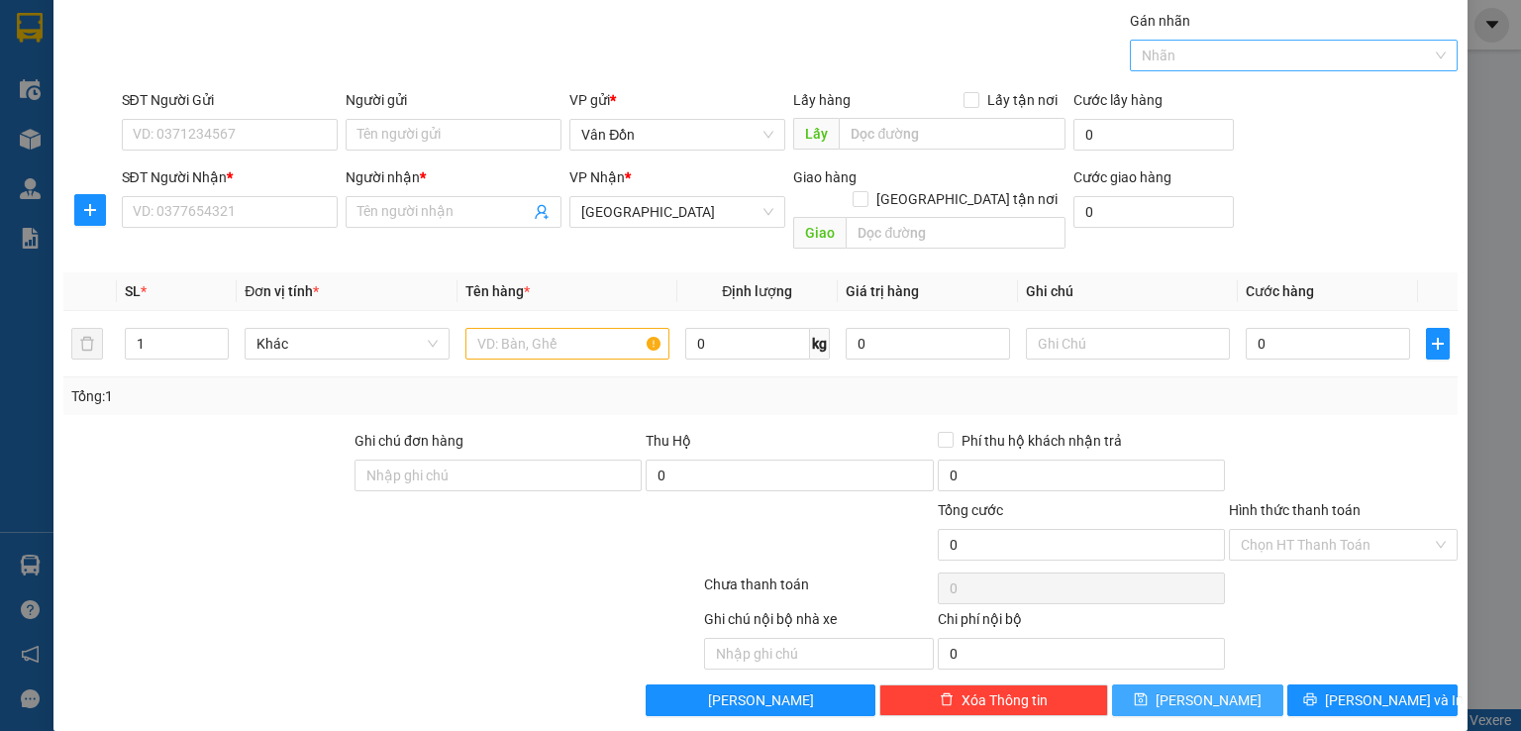
scroll to position [0, 0]
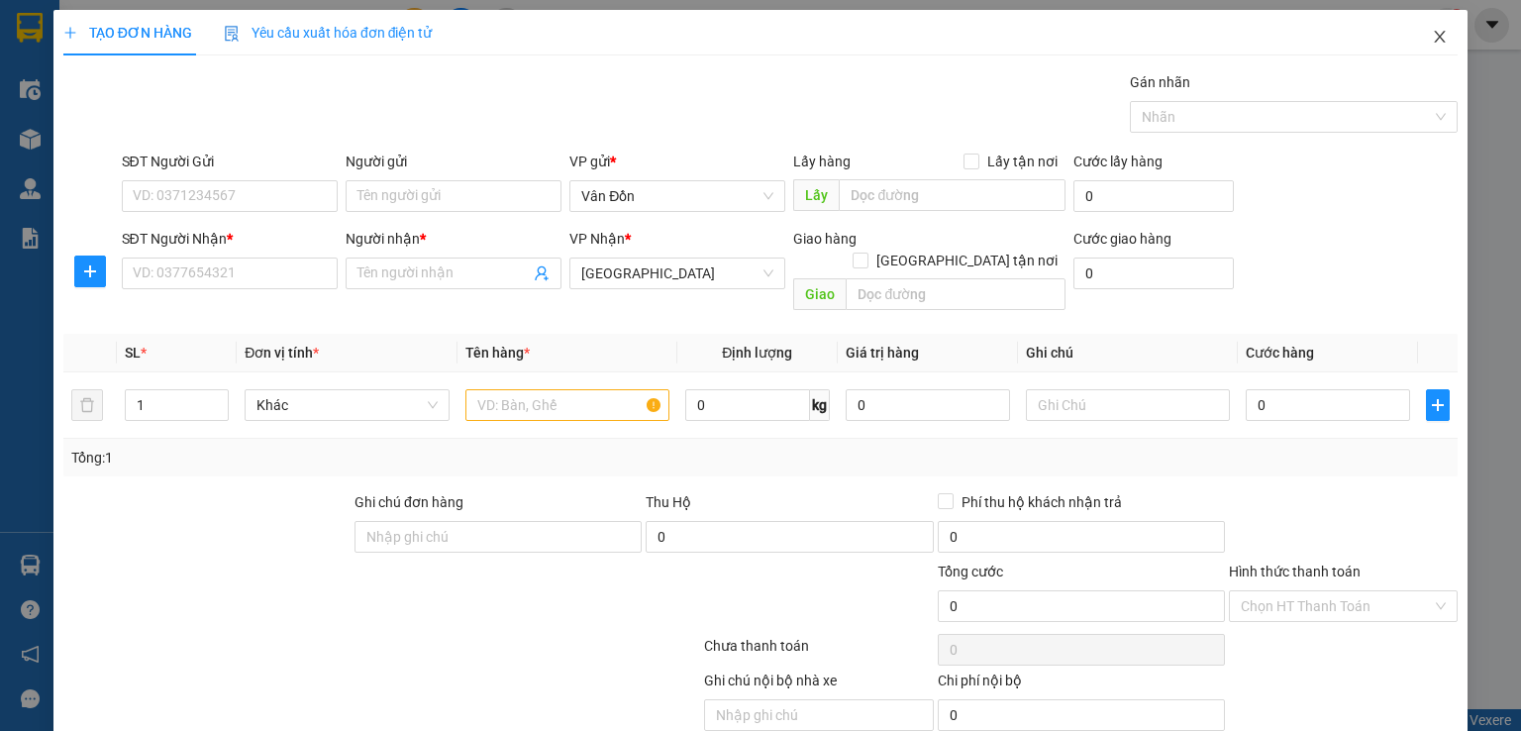
click at [1432, 45] on icon "close" at bounding box center [1440, 37] width 16 height 16
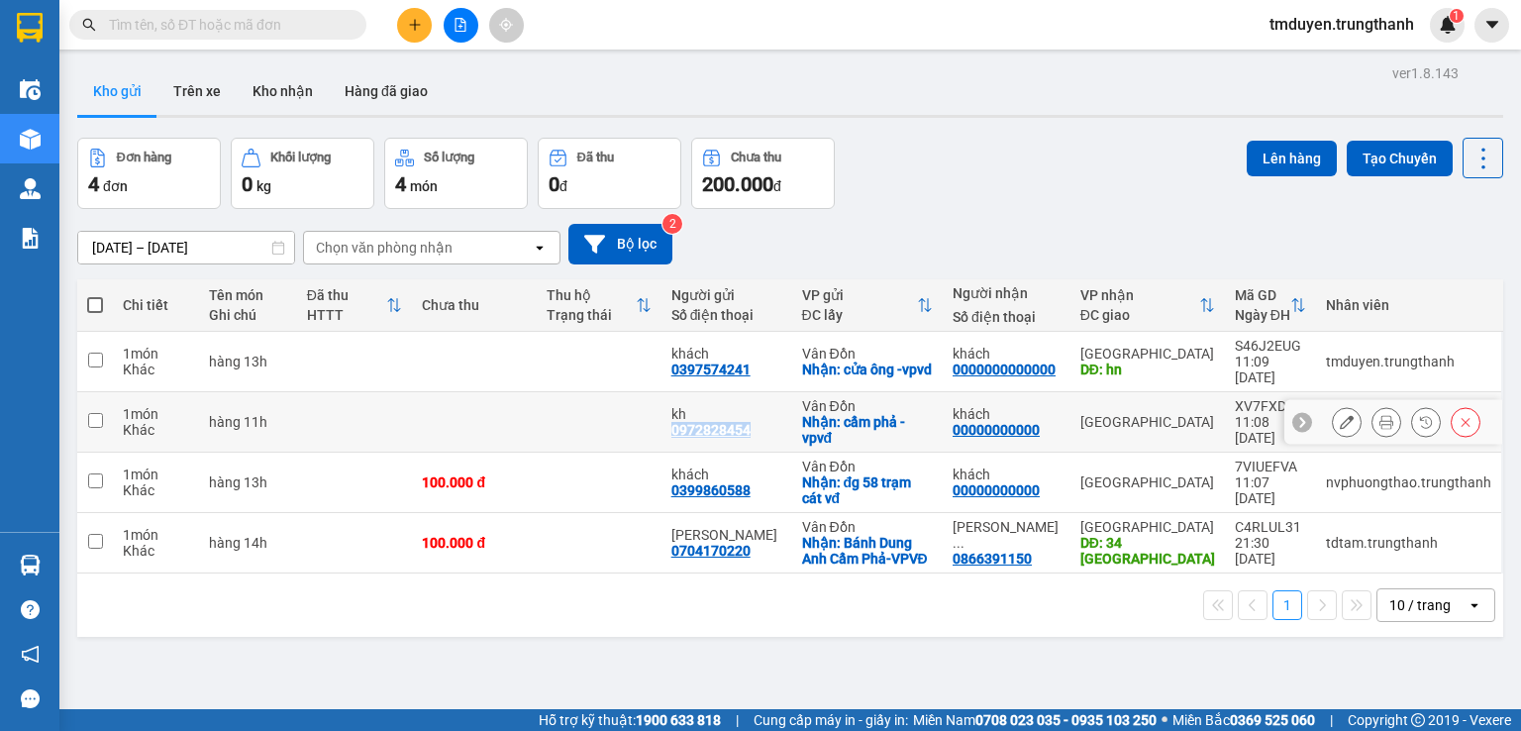
copy div "0972828454"
drag, startPoint x: 765, startPoint y: 429, endPoint x: 678, endPoint y: 425, distance: 87.2
click at [678, 425] on td "kh 0972828454" at bounding box center [726, 422] width 131 height 60
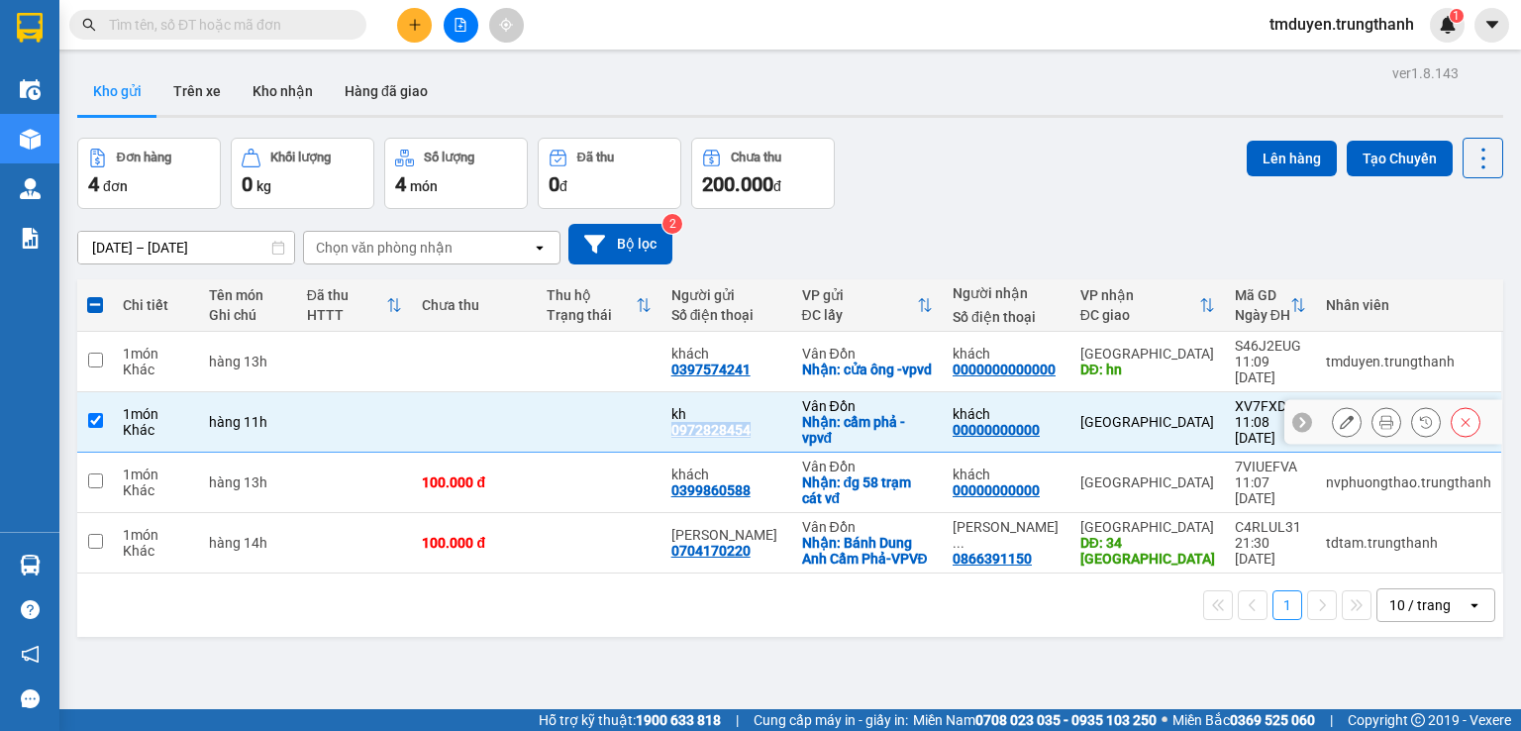
click at [88, 415] on input "checkbox" at bounding box center [95, 420] width 15 height 15
checkbox input "false"
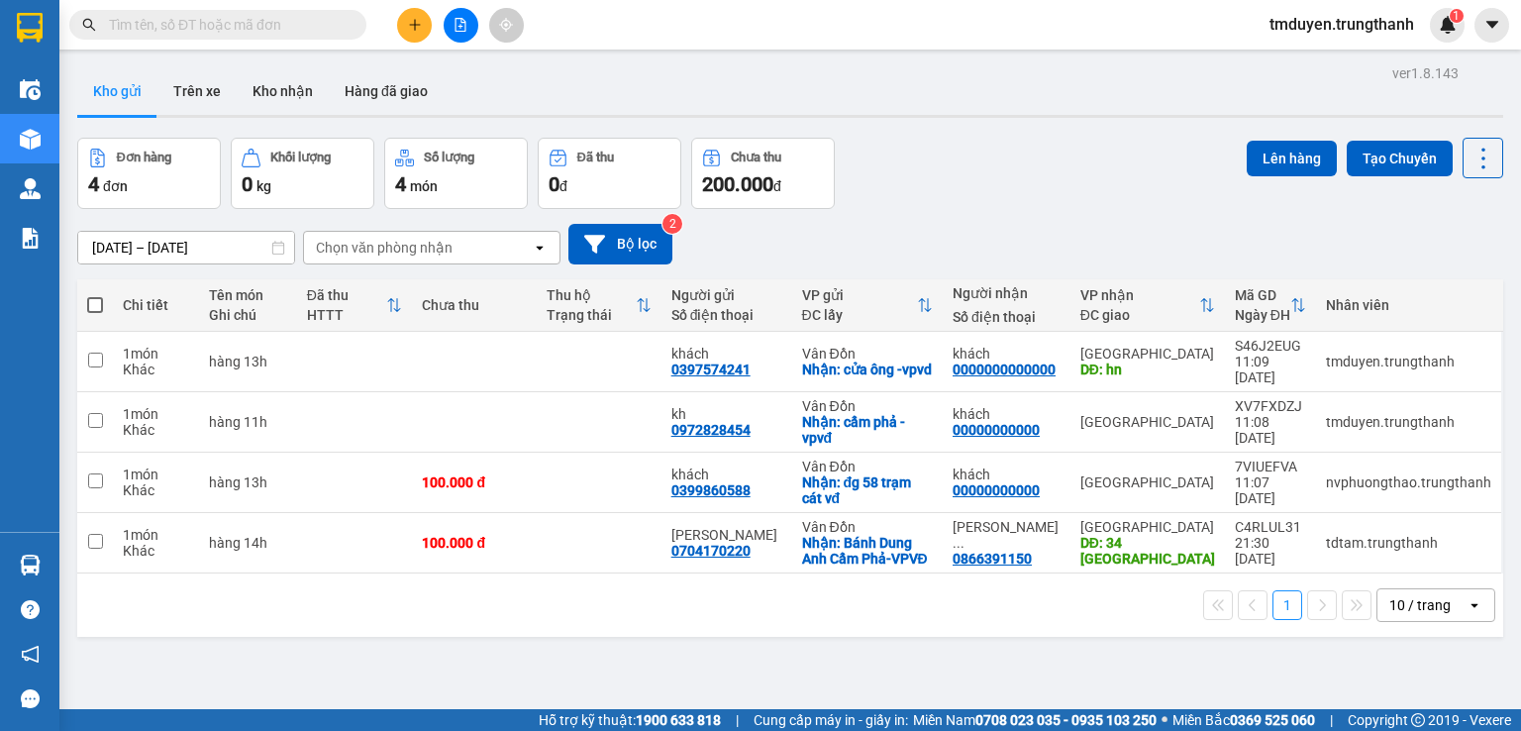
click at [251, 635] on div "ver 1.8.143 Kho gửi Trên xe Kho nhận Hàng đã giao Đơn hàng 4 đơn Khối lượng 0 k…" at bounding box center [790, 424] width 1442 height 731
click at [1333, 419] on button at bounding box center [1347, 422] width 28 height 35
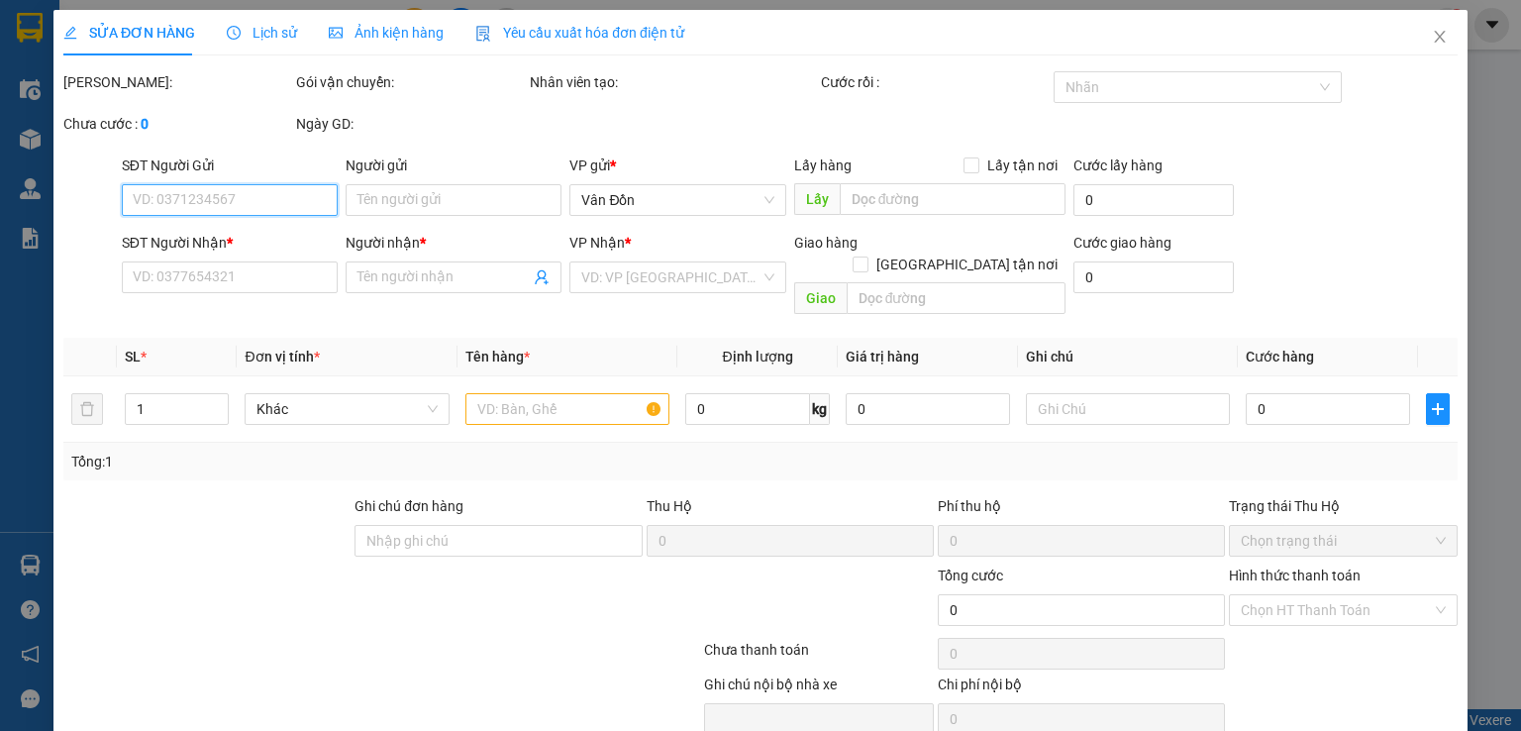
type input "0972828454"
type input "kh"
checkbox input "true"
type input "cẩm phả -vpvđ"
type input "00000000000"
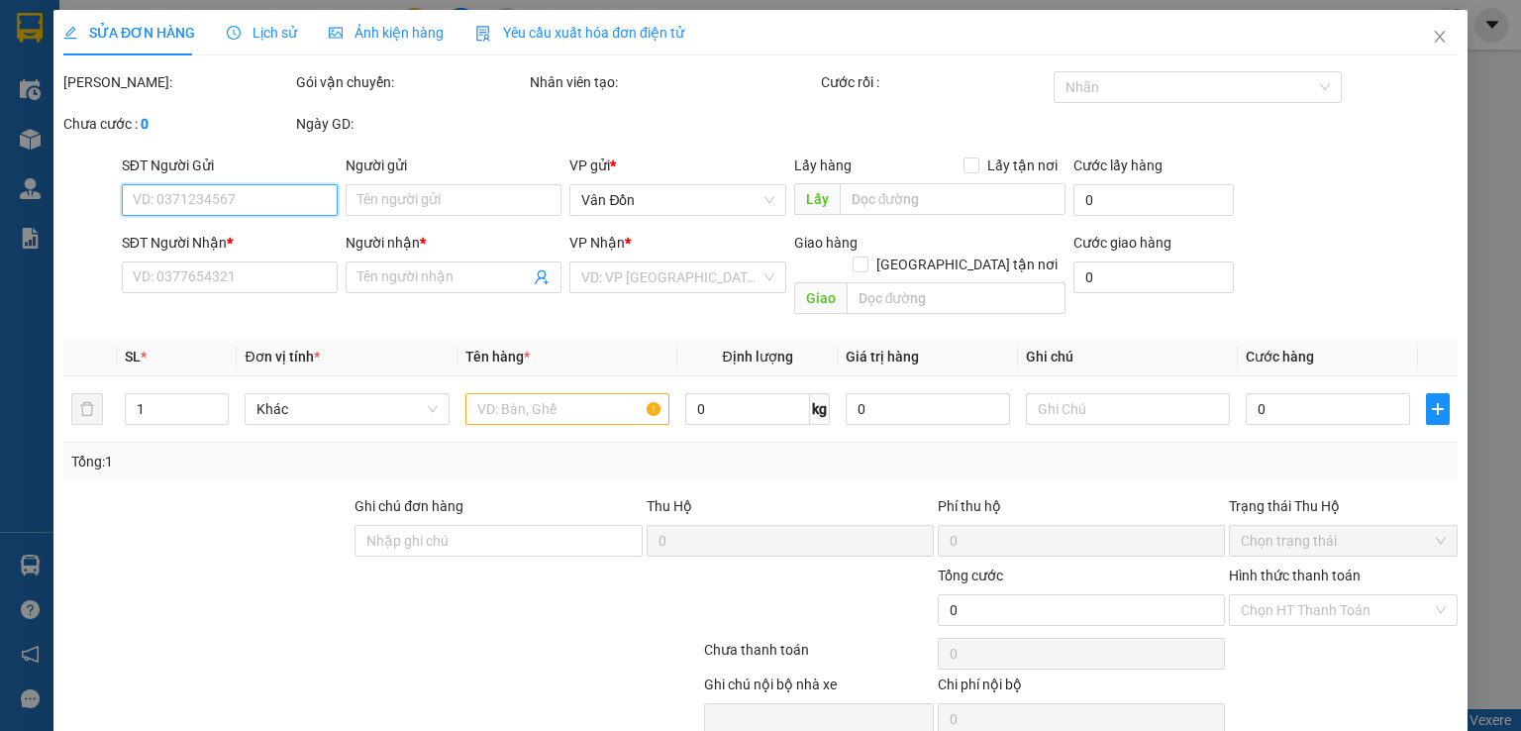
type input "khách"
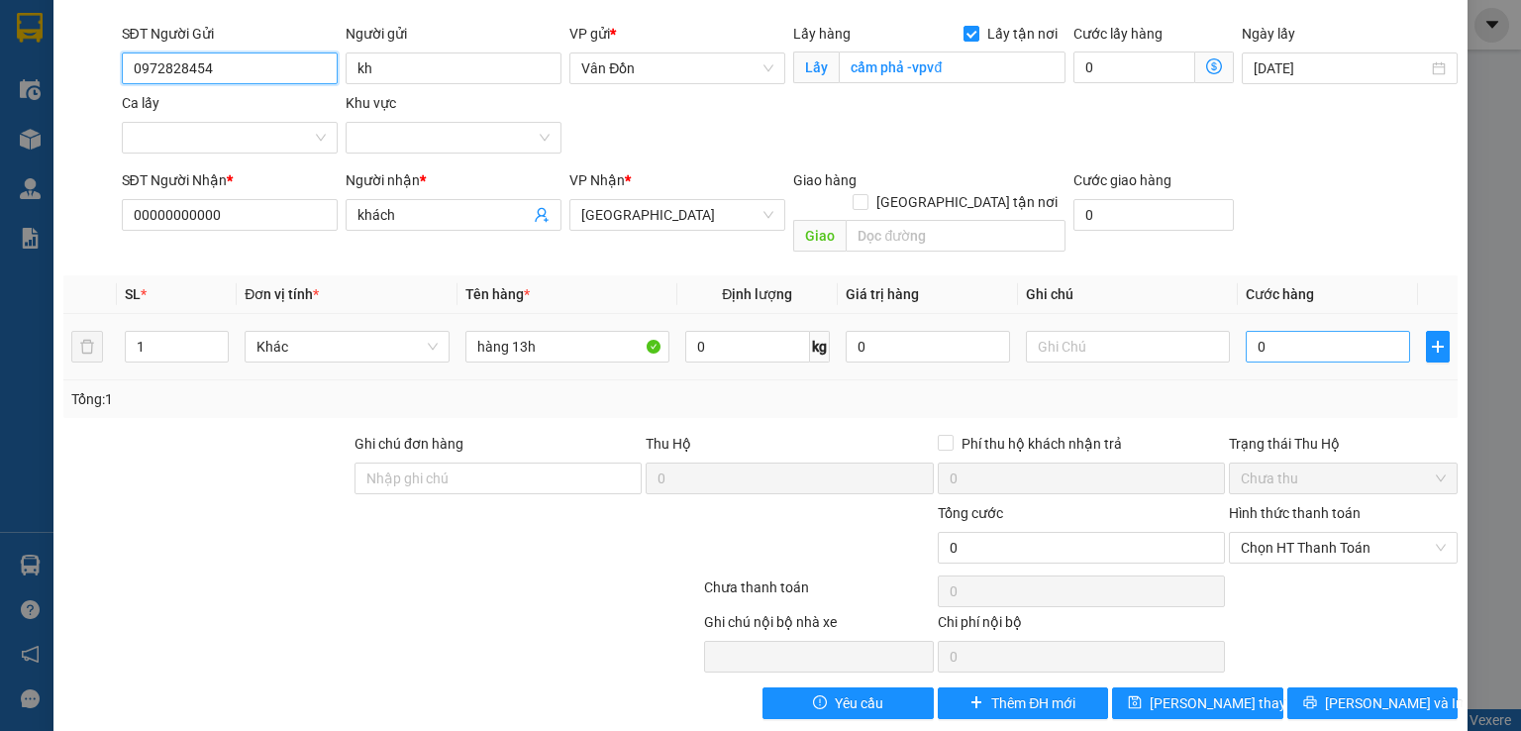
scroll to position [33, 0]
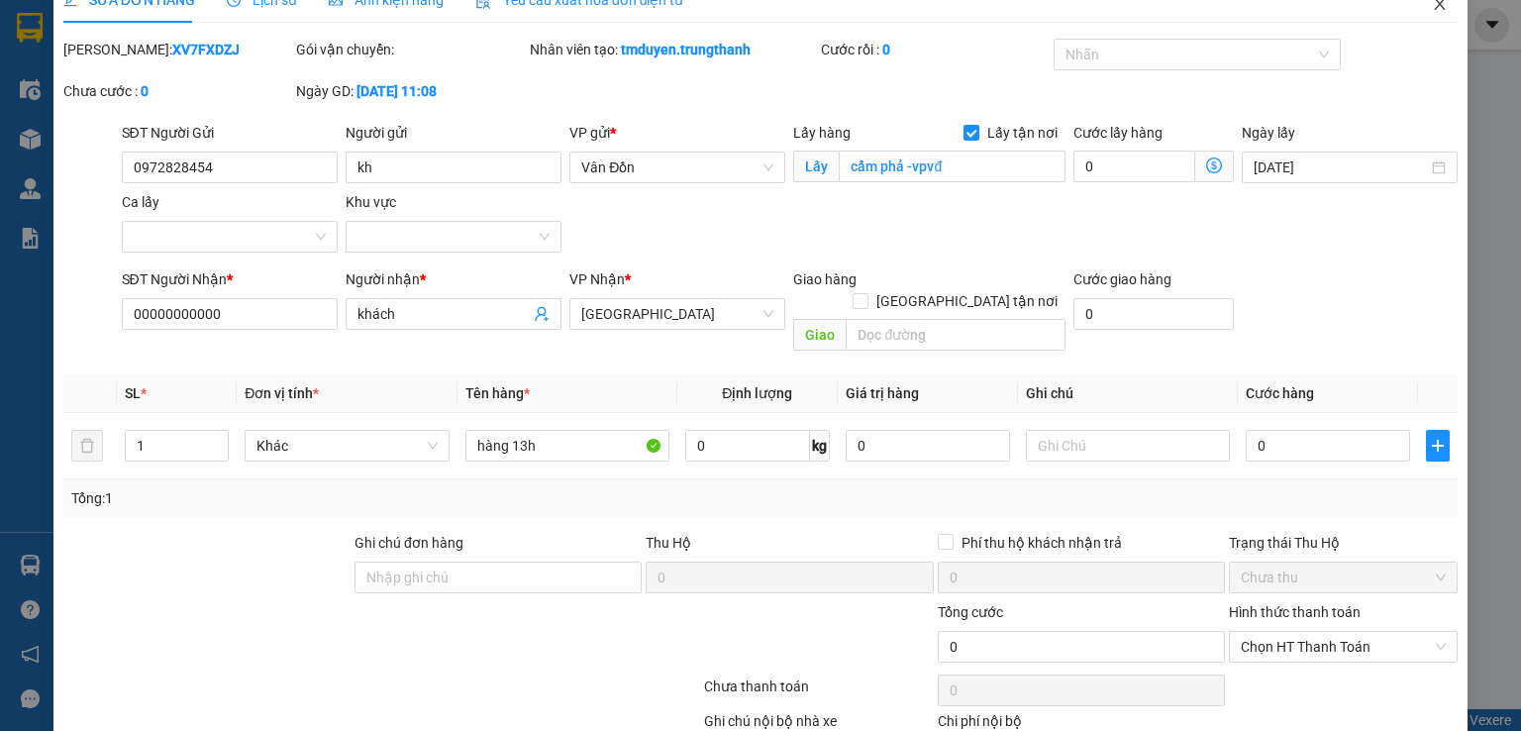
click at [1432, 11] on icon "close" at bounding box center [1440, 4] width 16 height 16
